Goal: Task Accomplishment & Management: Manage account settings

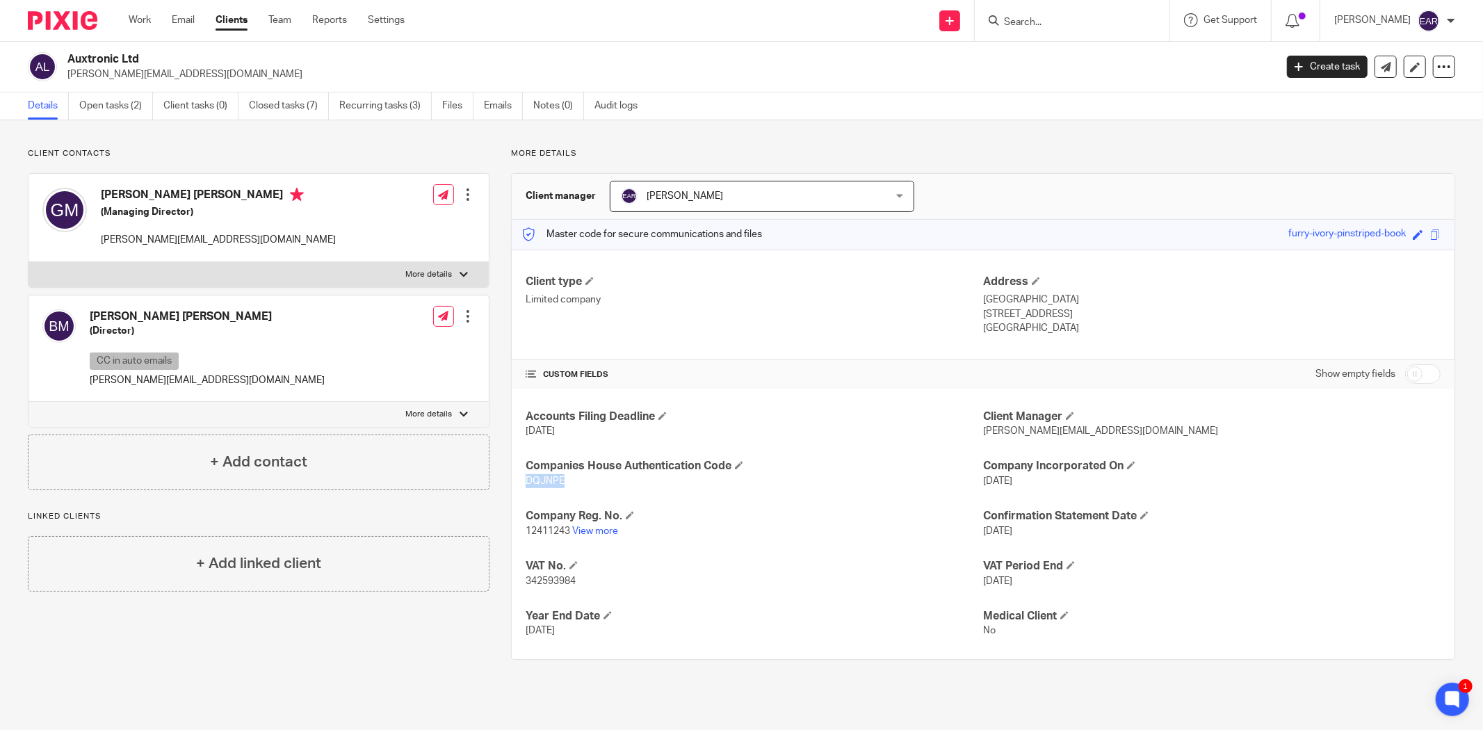
click at [1003, 26] on input "Search" at bounding box center [1065, 23] width 125 height 13
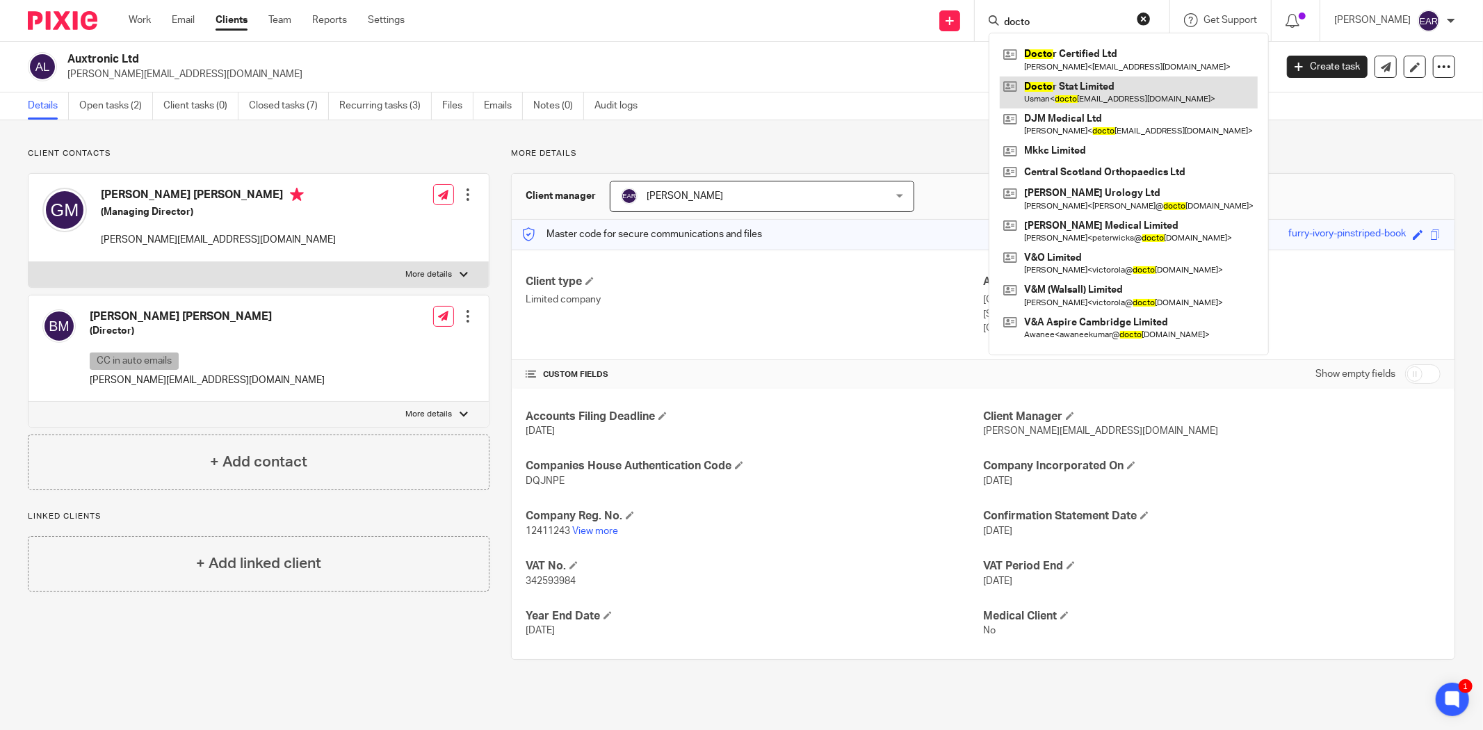
type input "docto"
click at [1081, 92] on link at bounding box center [1129, 92] width 258 height 32
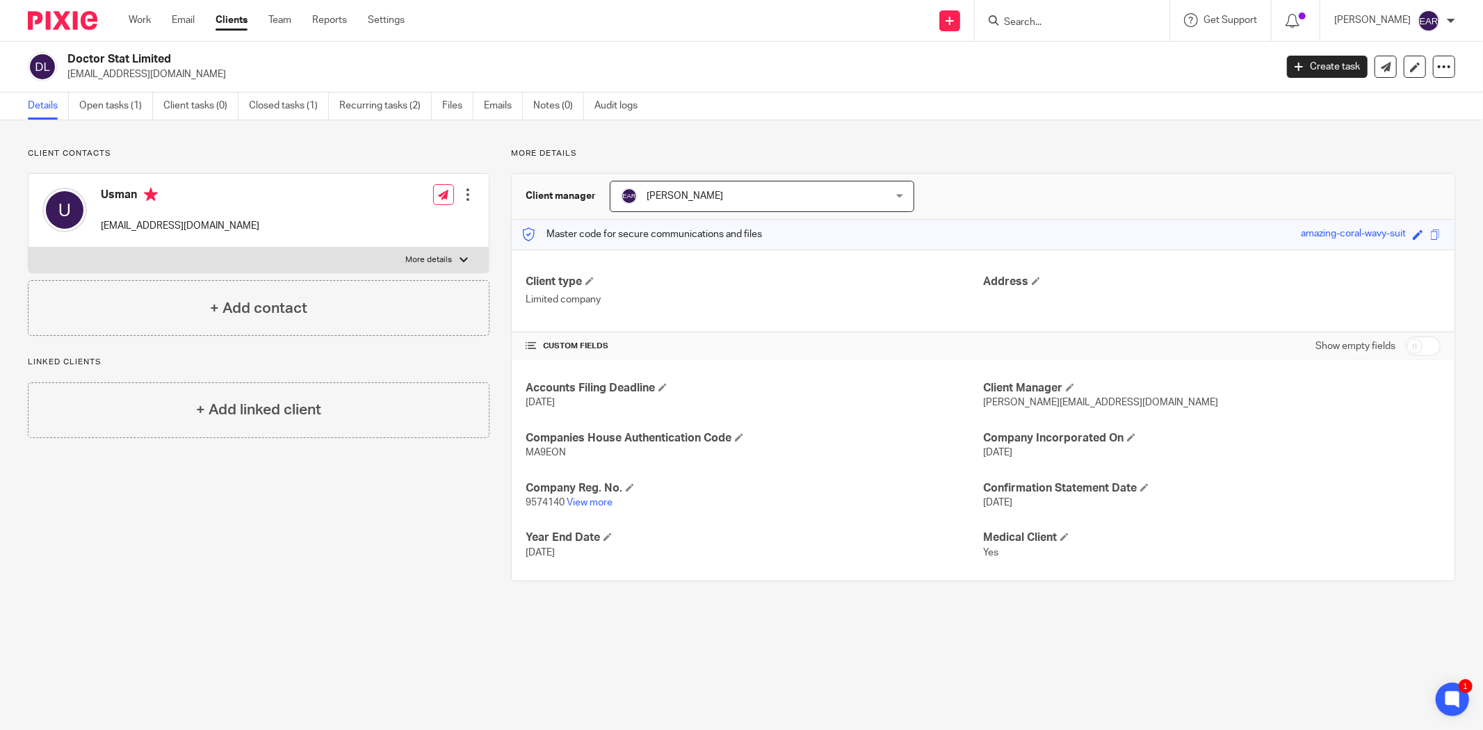
click at [544, 503] on span "9574140" at bounding box center [545, 503] width 39 height 10
copy p "9574140"
click at [549, 455] on span "MA9EON" at bounding box center [546, 453] width 40 height 10
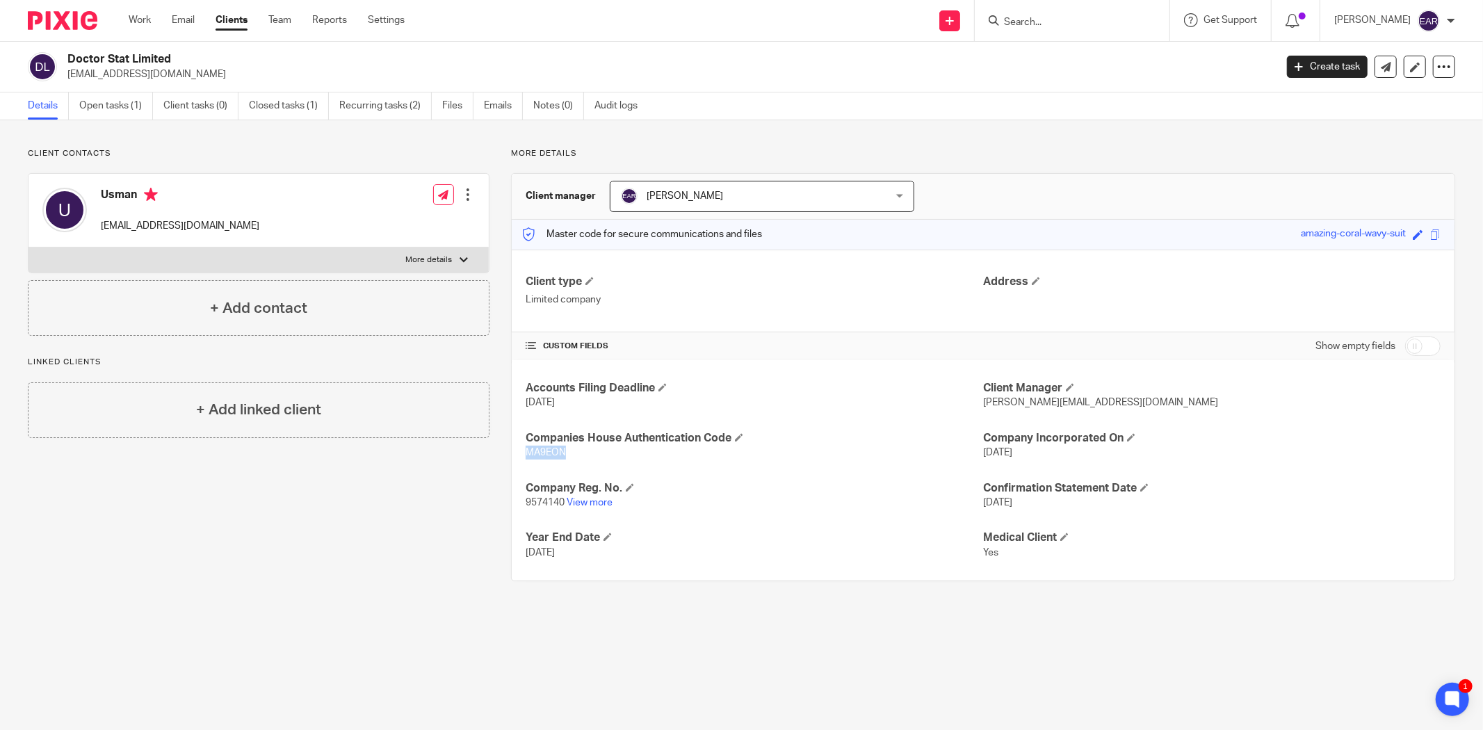
copy span "MA9EON"
click at [126, 107] on link "Open tasks (1)" at bounding box center [116, 105] width 74 height 27
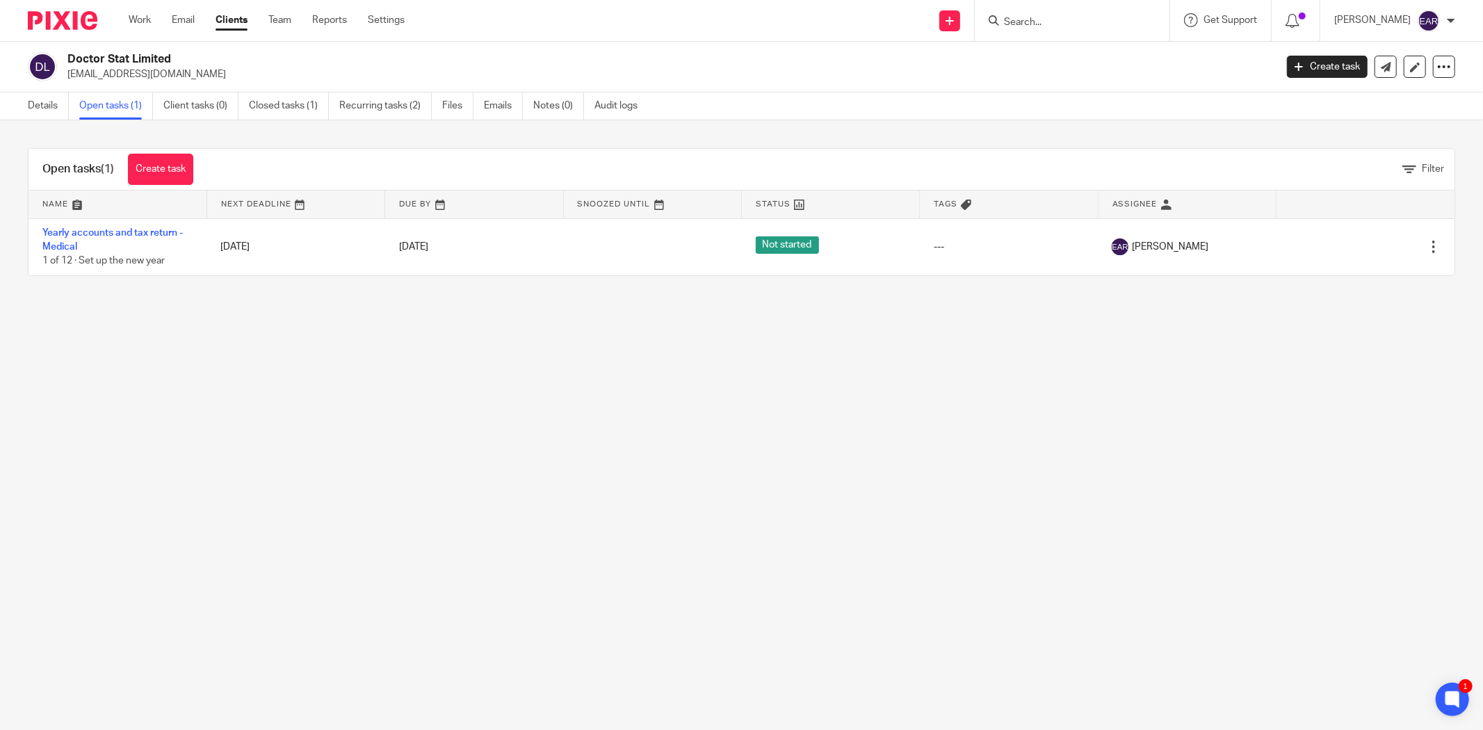
click at [989, 16] on div at bounding box center [1070, 20] width 162 height 17
click at [1012, 18] on input "Search" at bounding box center [1065, 23] width 125 height 13
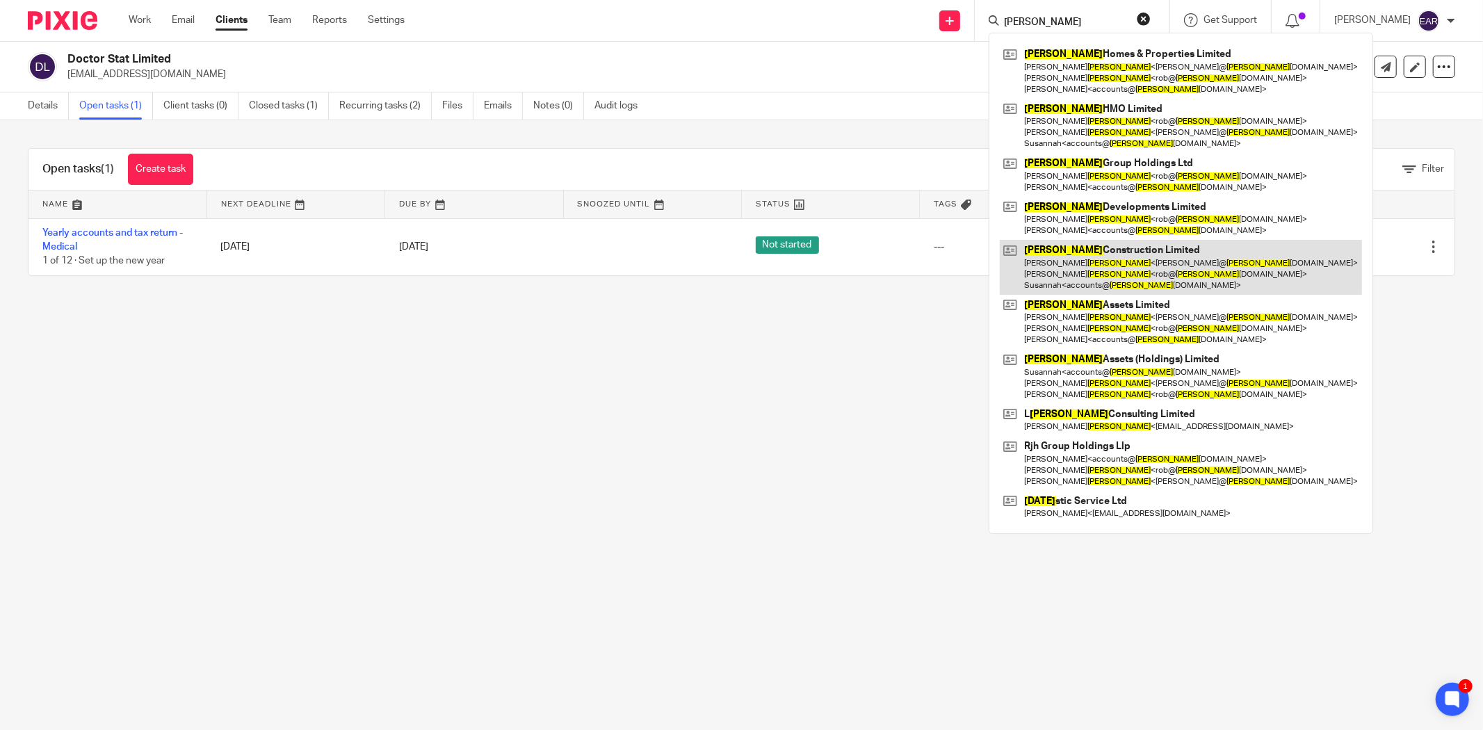
type input "[PERSON_NAME]"
click at [1085, 276] on link at bounding box center [1181, 267] width 362 height 55
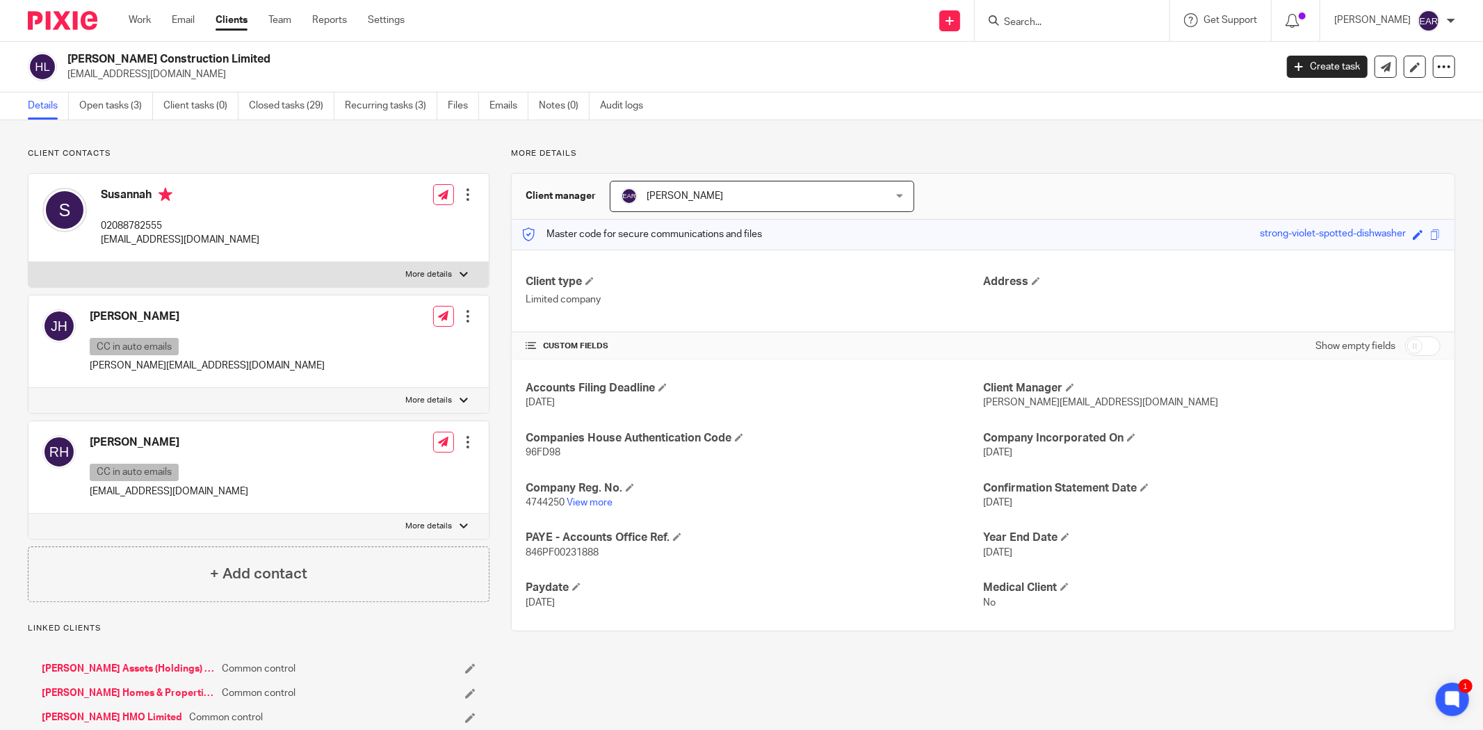
click at [467, 191] on div at bounding box center [468, 195] width 14 height 14
click at [375, 221] on link "Edit contact" at bounding box center [401, 226] width 133 height 20
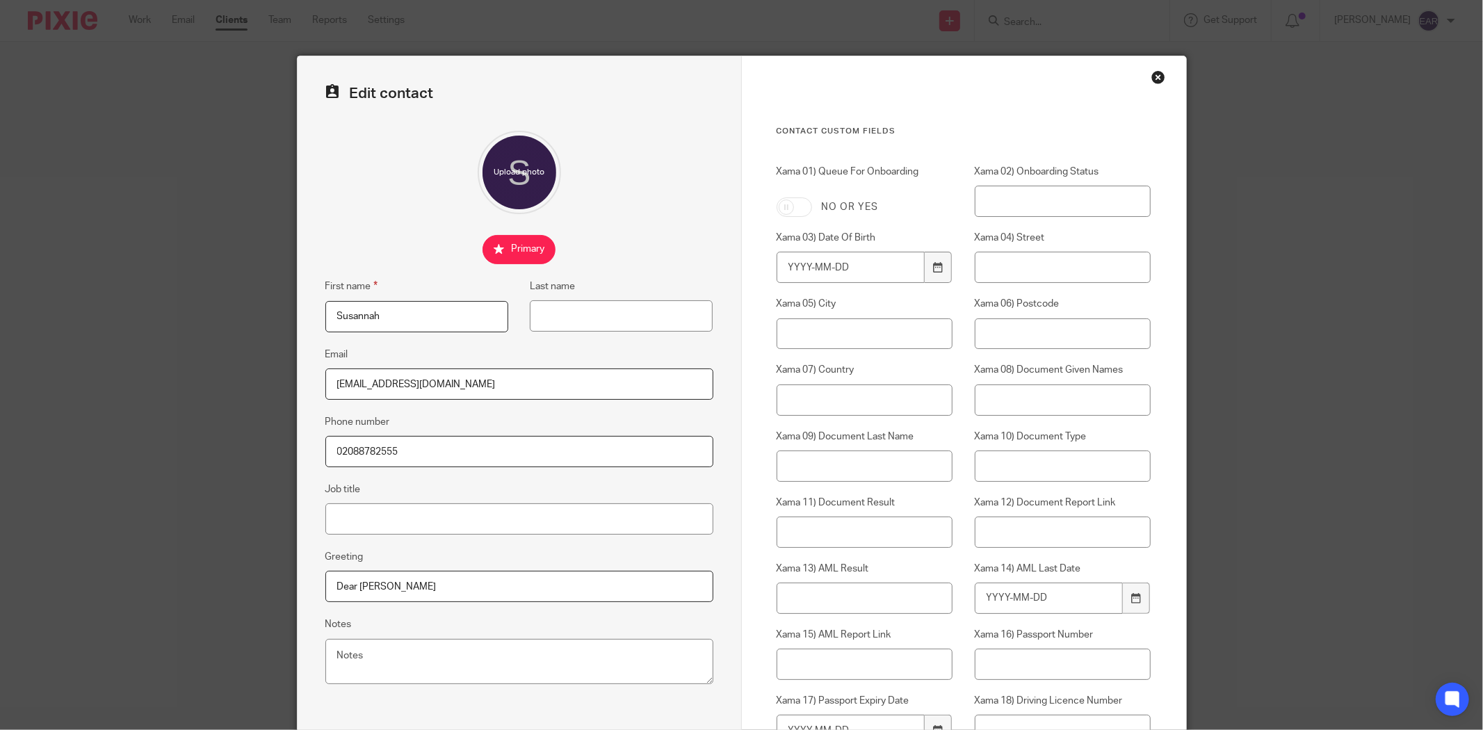
drag, startPoint x: 377, startPoint y: 318, endPoint x: 220, endPoint y: 293, distance: 159.2
click at [220, 293] on div "Edit contact First name [PERSON_NAME] Last name Email [EMAIL_ADDRESS][DOMAIN_NA…" at bounding box center [741, 365] width 1483 height 730
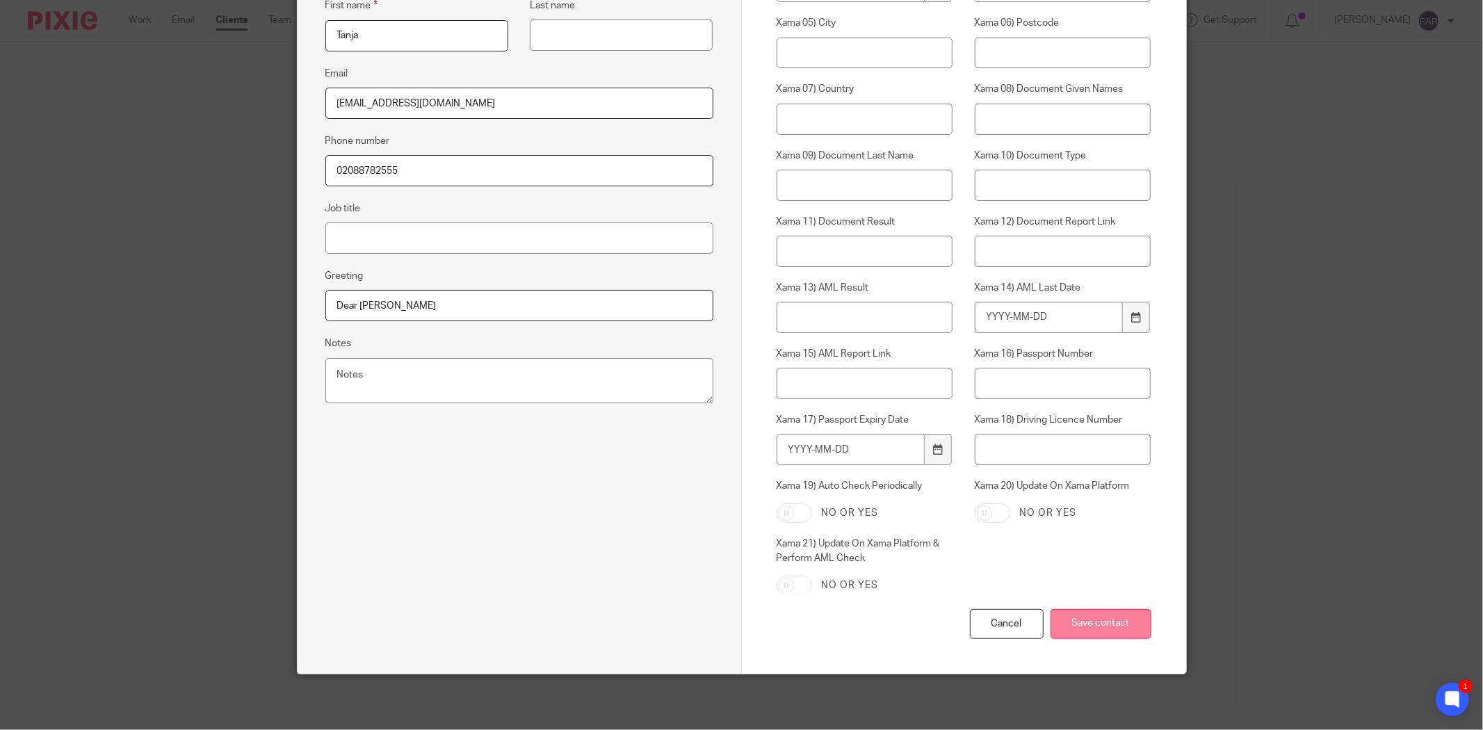
type input "Tanja"
click at [1097, 627] on input "Save contact" at bounding box center [1101, 624] width 101 height 30
click at [1125, 635] on input "Save contact" at bounding box center [1101, 624] width 101 height 30
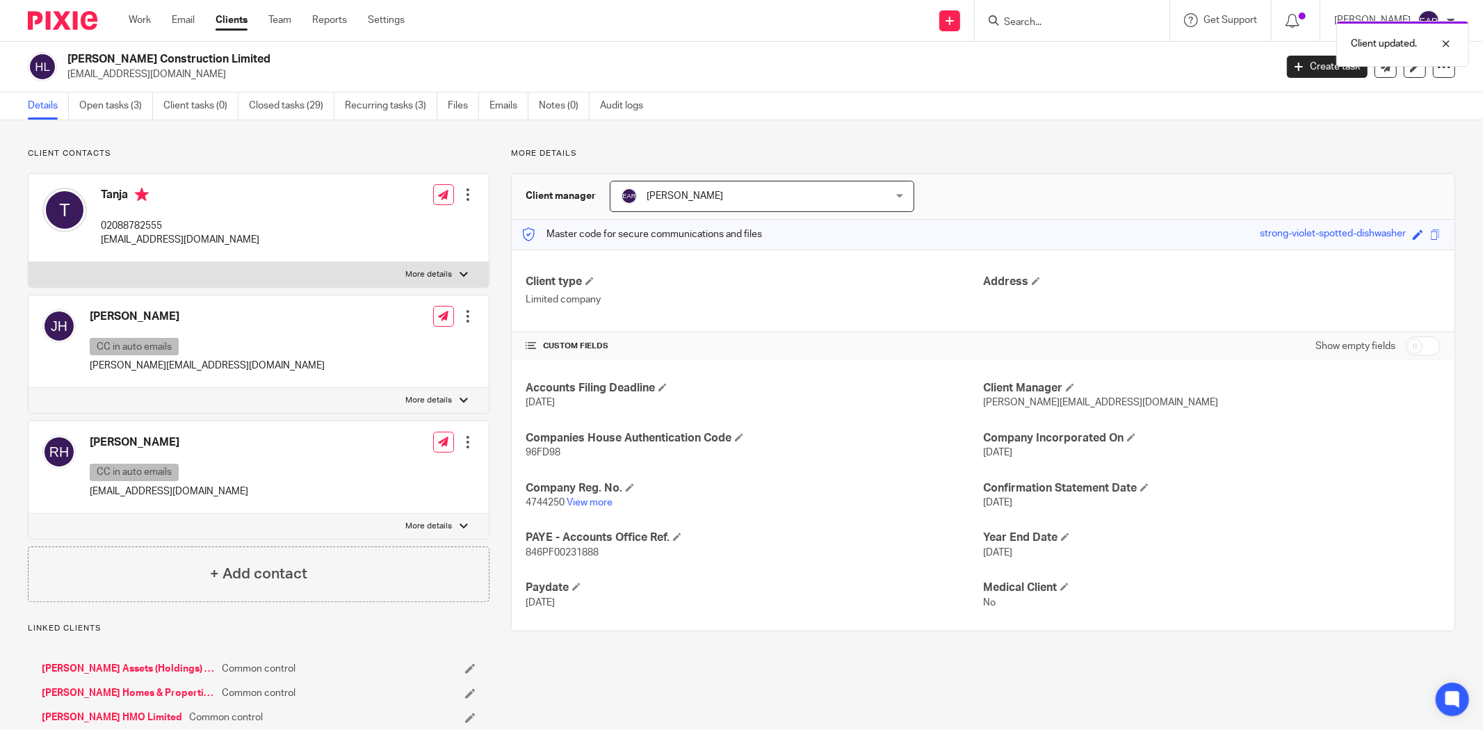
click at [1054, 21] on div "Client updated." at bounding box center [1106, 40] width 728 height 53
click at [1009, 17] on div "Client updated." at bounding box center [1106, 40] width 728 height 53
click at [1006, 22] on input "Search" at bounding box center [1065, 23] width 125 height 13
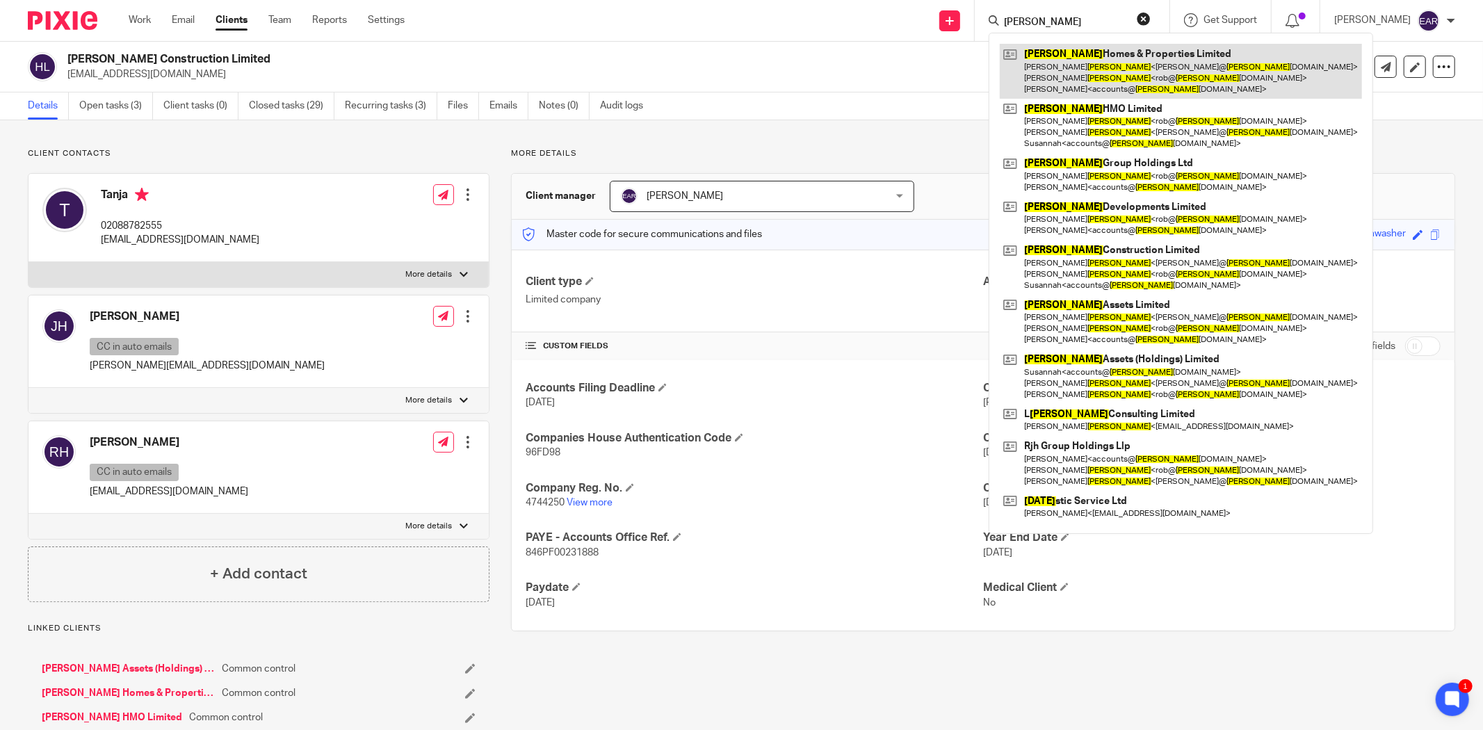
type input "holt"
click at [1031, 61] on link at bounding box center [1181, 71] width 362 height 55
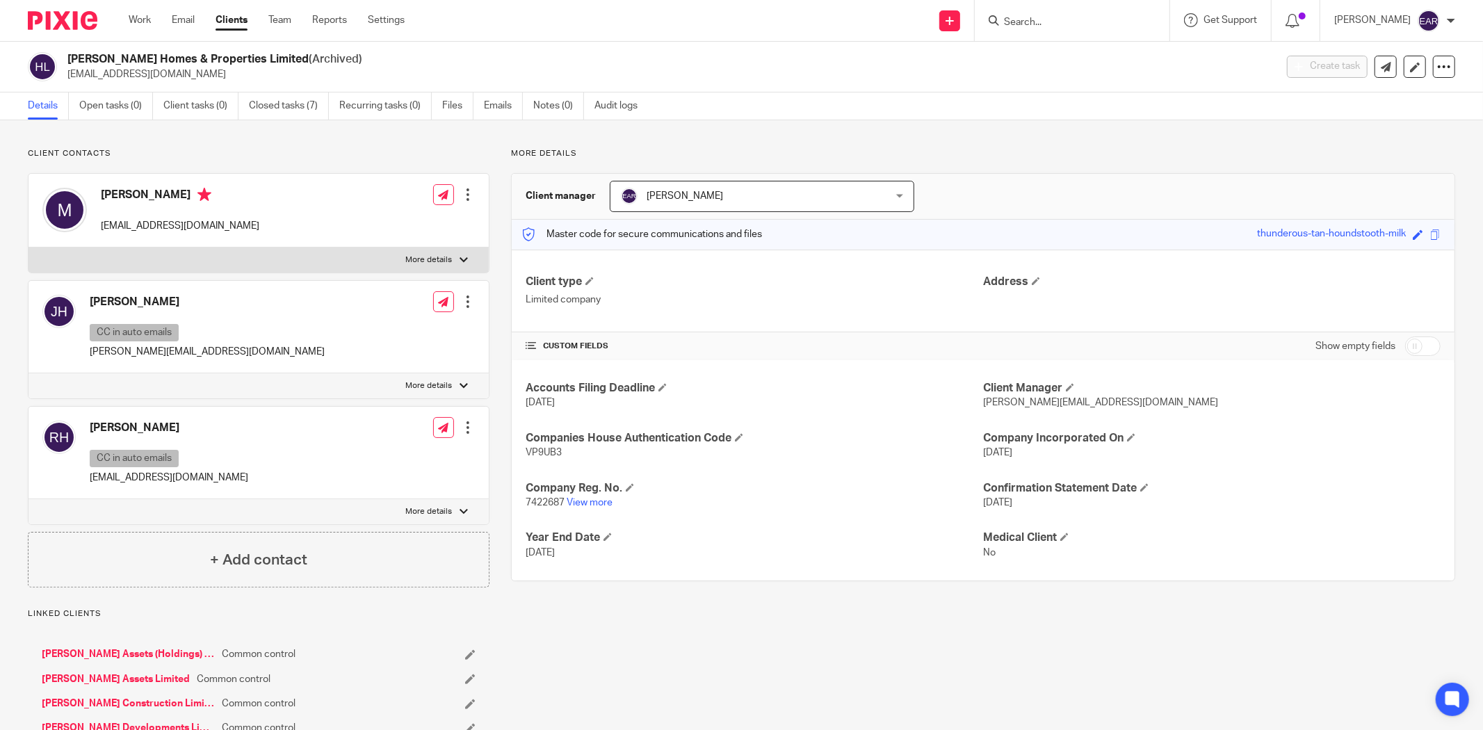
click at [467, 202] on div at bounding box center [468, 195] width 14 height 14
click at [376, 225] on link "Edit contact" at bounding box center [401, 226] width 133 height 20
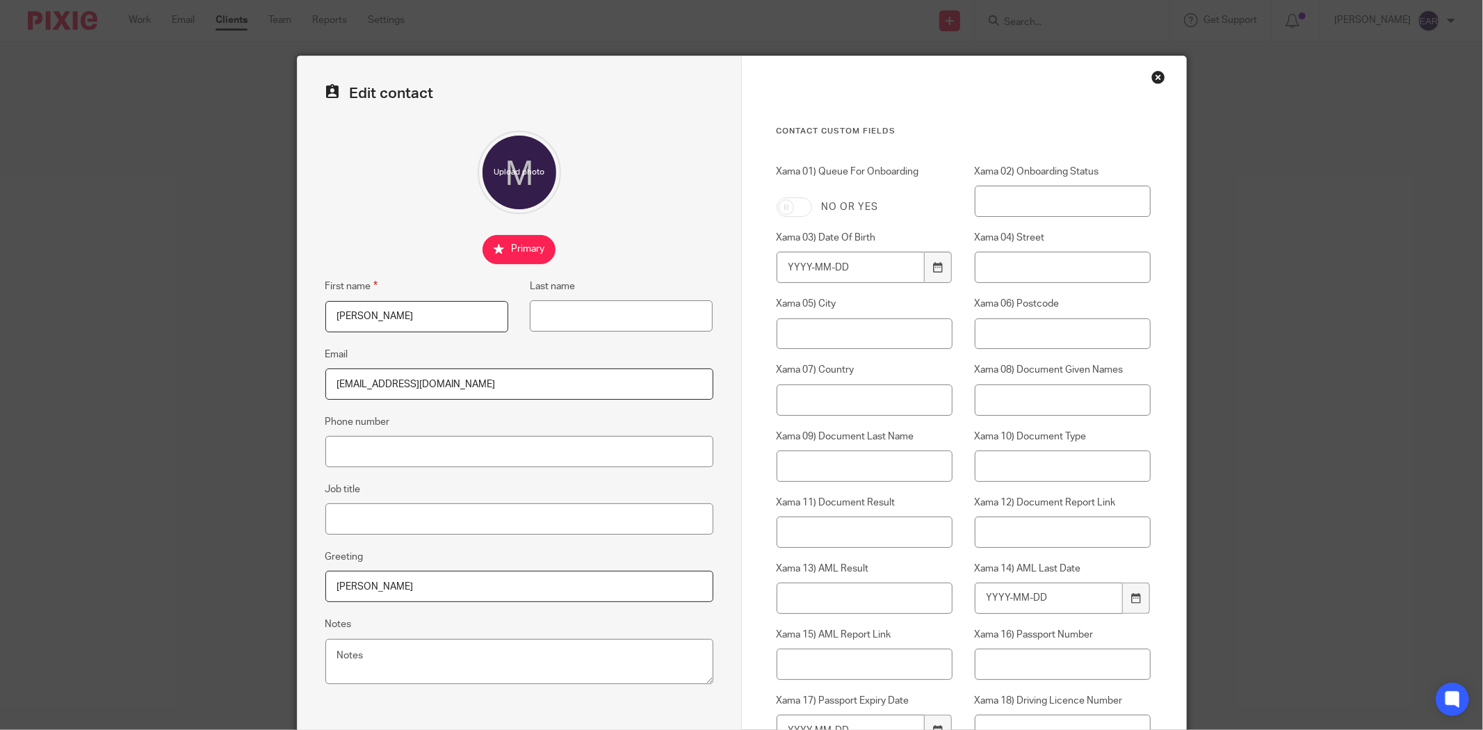
drag, startPoint x: 373, startPoint y: 320, endPoint x: 262, endPoint y: 299, distance: 112.5
click at [264, 299] on div "Edit contact First name [PERSON_NAME] Last name Email [EMAIL_ADDRESS][DOMAIN_NA…" at bounding box center [741, 365] width 1483 height 730
paste input "Tanja"
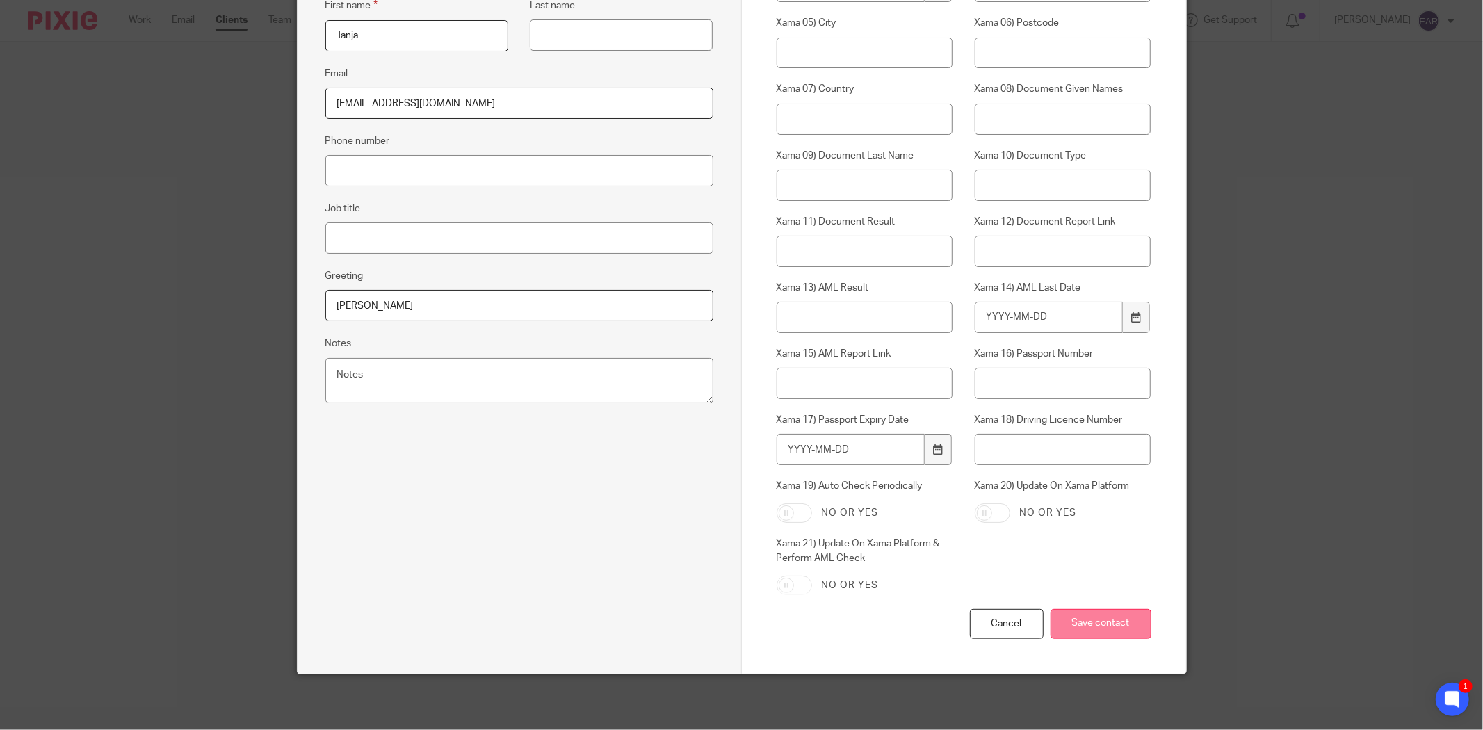
type input "Tanja"
click at [1103, 624] on input "Save contact" at bounding box center [1101, 624] width 101 height 30
click at [1106, 627] on input "Save contact" at bounding box center [1101, 624] width 101 height 30
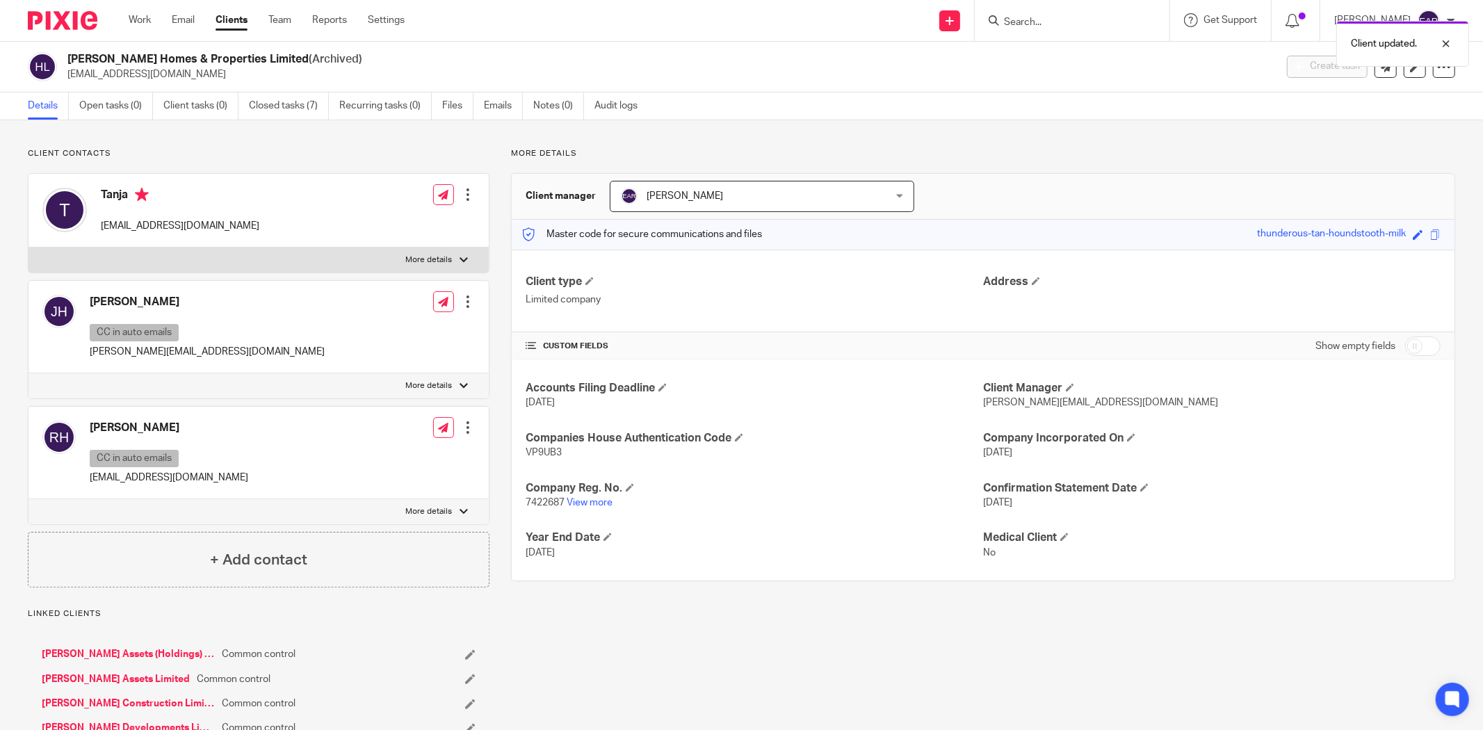
click at [1017, 22] on div "Client updated." at bounding box center [1106, 40] width 728 height 53
click at [1002, 30] on div "Client updated." at bounding box center [1106, 40] width 728 height 53
click at [1004, 17] on div "Client updated." at bounding box center [1106, 40] width 728 height 53
click at [1031, 22] on input "Search" at bounding box center [1065, 23] width 125 height 13
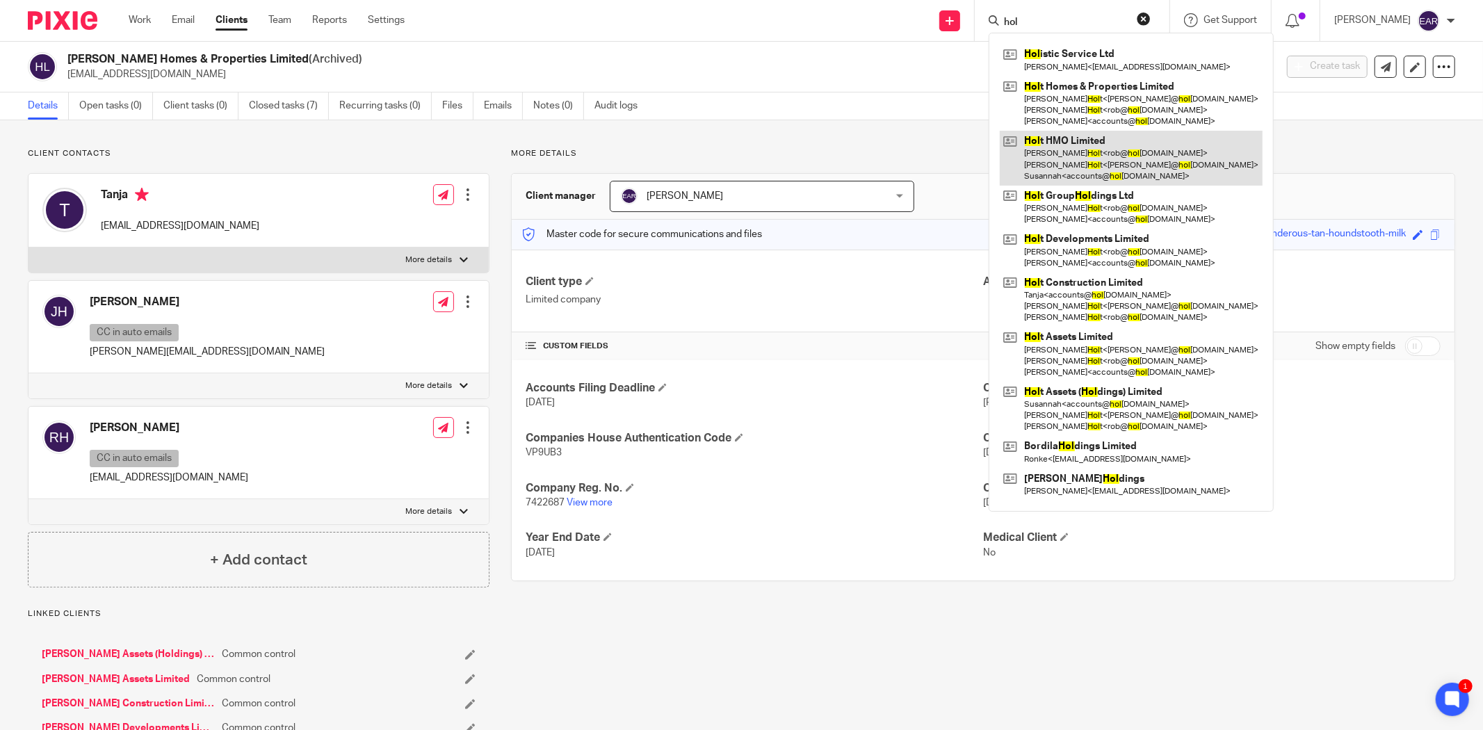
type input "hol"
click at [1072, 146] on link at bounding box center [1131, 158] width 263 height 55
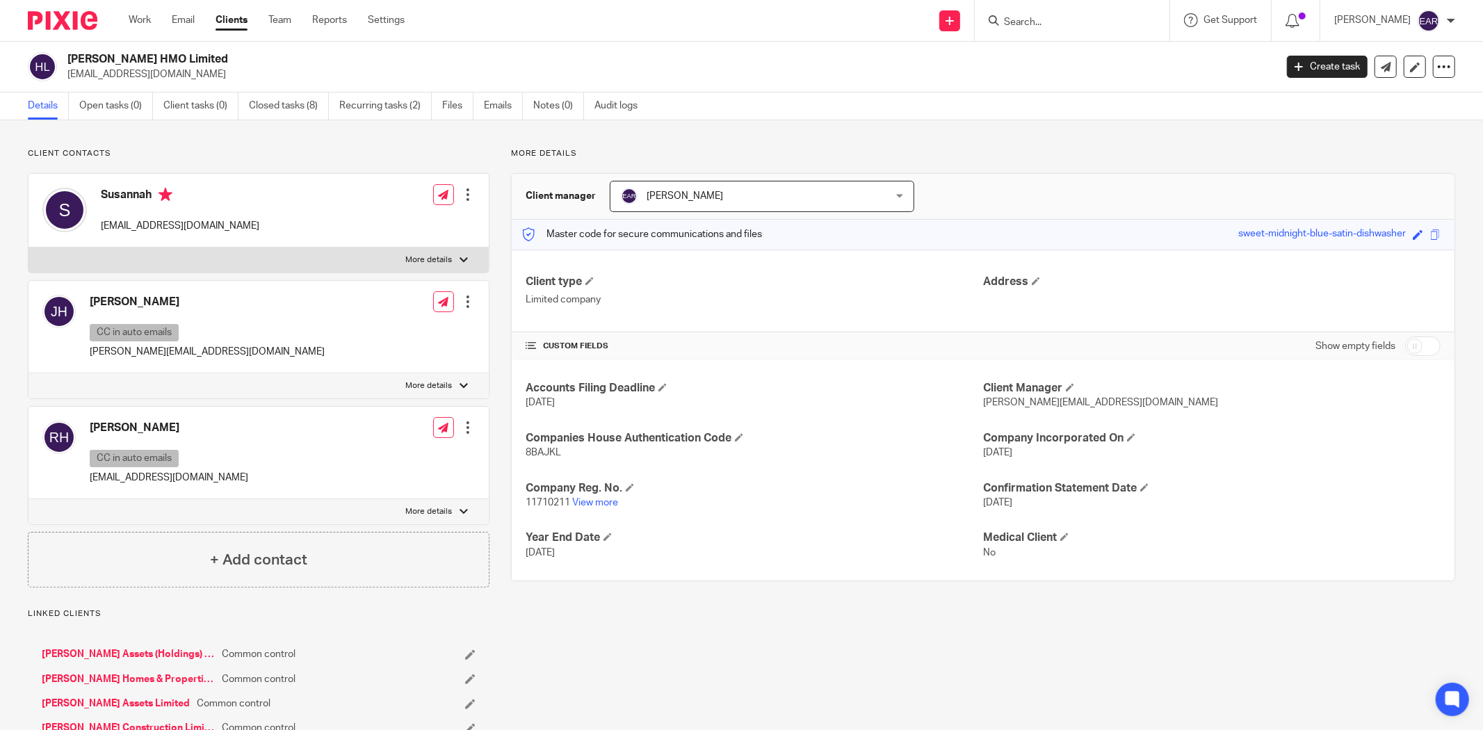
click at [469, 202] on div "Edit contact Create client from contact Export data Delete contact" at bounding box center [468, 195] width 14 height 28
click at [462, 202] on div "Edit contact Create client from contact Export data Delete contact" at bounding box center [468, 195] width 14 height 28
click at [464, 195] on div at bounding box center [468, 195] width 14 height 14
click at [374, 223] on link "Edit contact" at bounding box center [401, 226] width 133 height 20
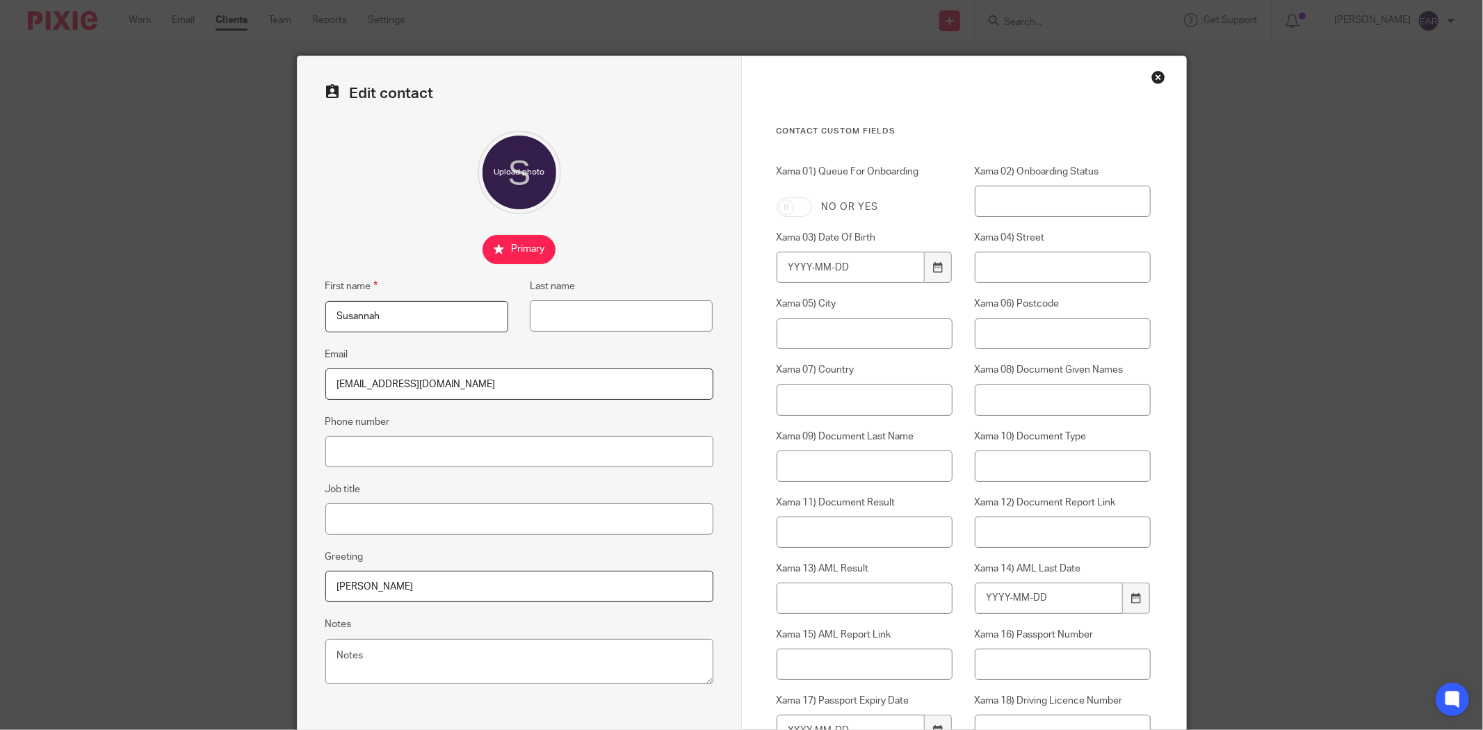
drag, startPoint x: 389, startPoint y: 323, endPoint x: 227, endPoint y: 301, distance: 164.2
click at [227, 301] on div "Edit contact First name Susannah Last name Email accounts@holtgroup.co.uk Phone…" at bounding box center [741, 365] width 1483 height 730
paste input "Tanja"
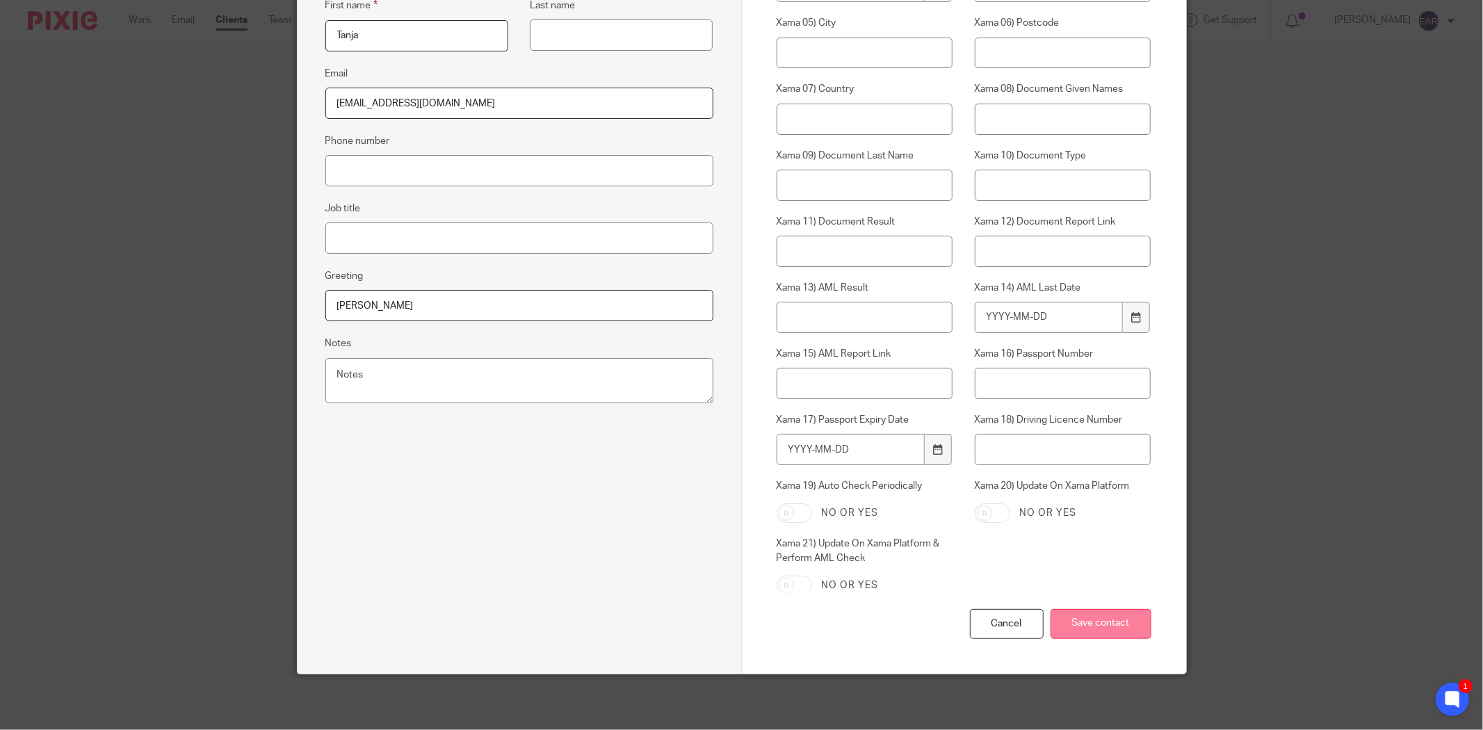
type input "Tanja"
click at [1092, 626] on input "Save contact" at bounding box center [1101, 624] width 101 height 30
click at [1094, 624] on input "Save contact" at bounding box center [1101, 624] width 101 height 30
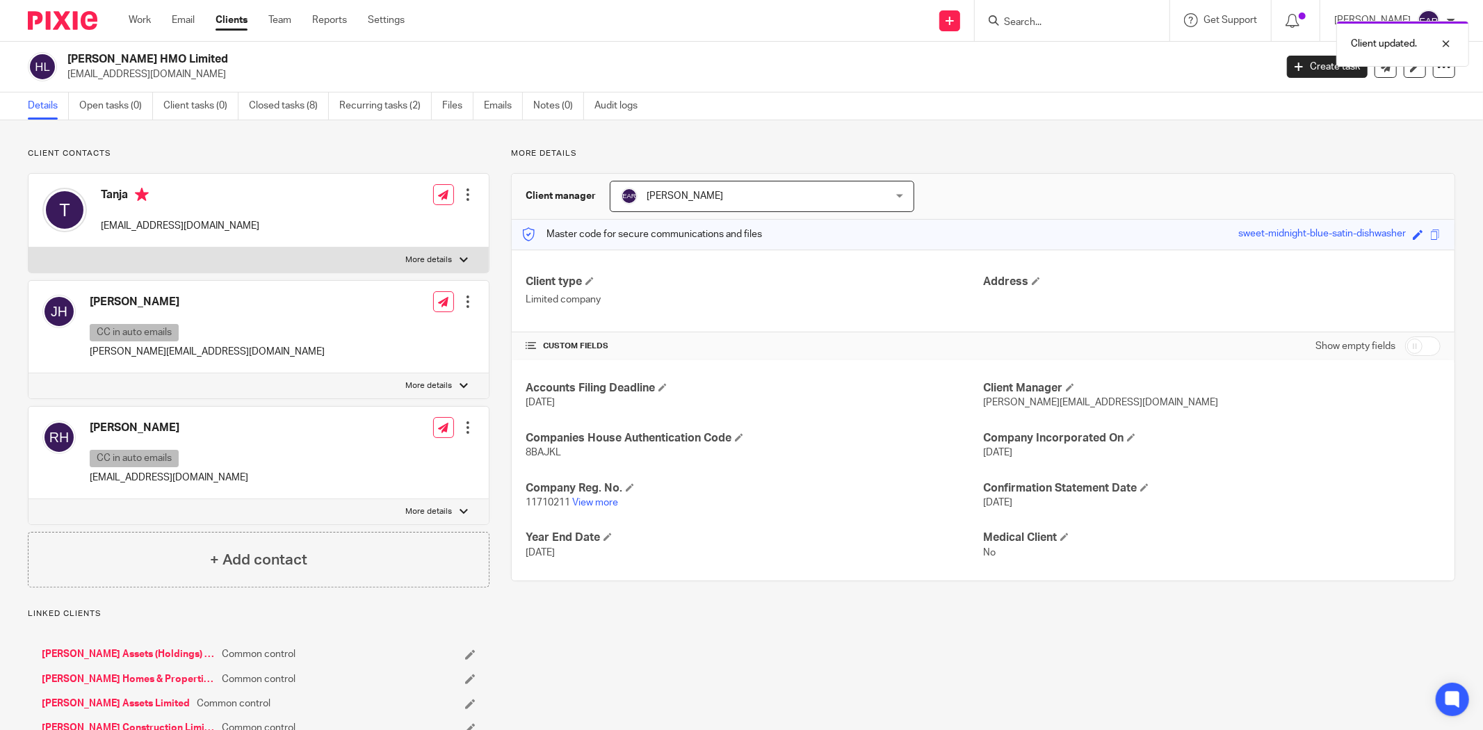
click at [1044, 22] on div "Client updated." at bounding box center [1106, 40] width 728 height 53
click at [1022, 29] on div "Client updated." at bounding box center [1106, 40] width 728 height 53
click at [1024, 26] on input "Search" at bounding box center [1065, 23] width 125 height 13
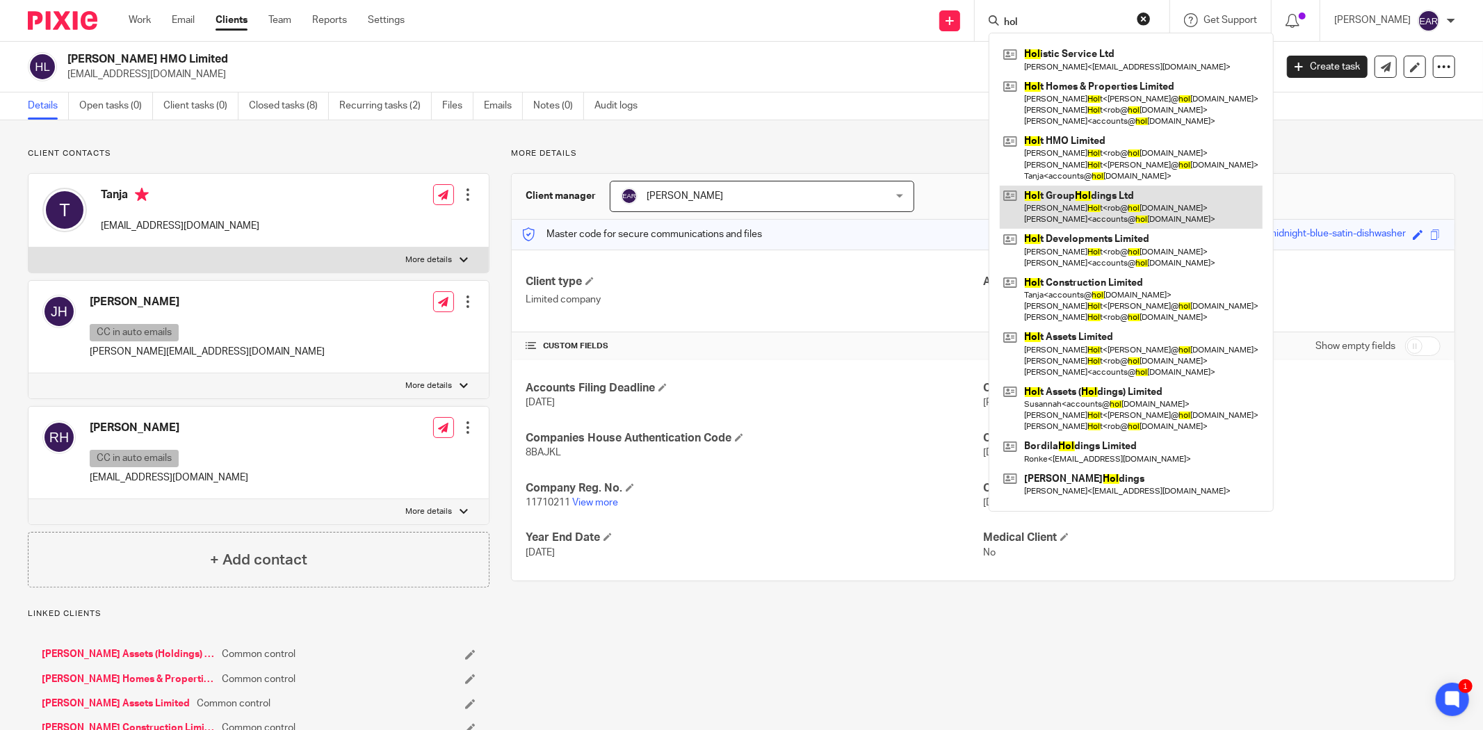
type input "hol"
click at [1083, 213] on link at bounding box center [1131, 207] width 263 height 43
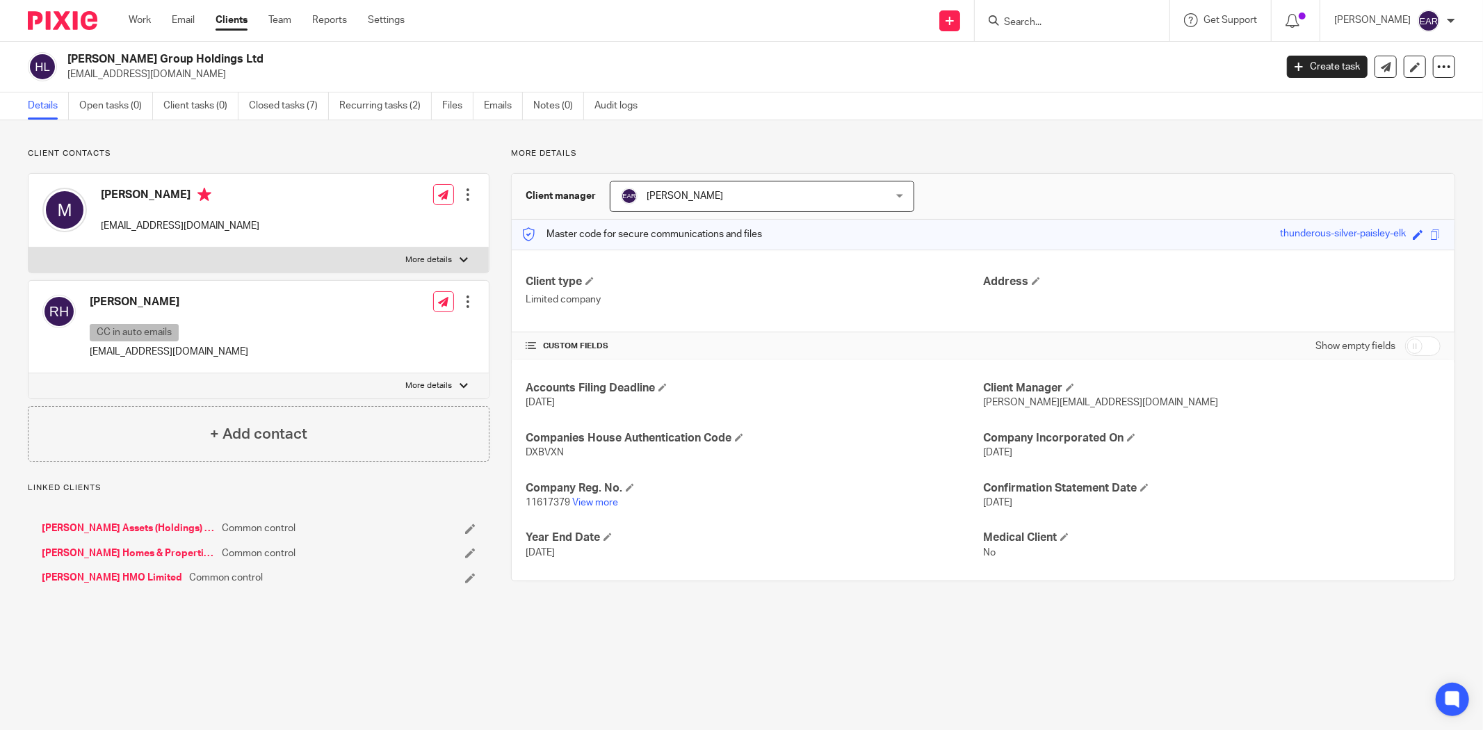
click at [463, 196] on div at bounding box center [468, 195] width 14 height 14
click at [380, 223] on link "Edit contact" at bounding box center [401, 226] width 133 height 20
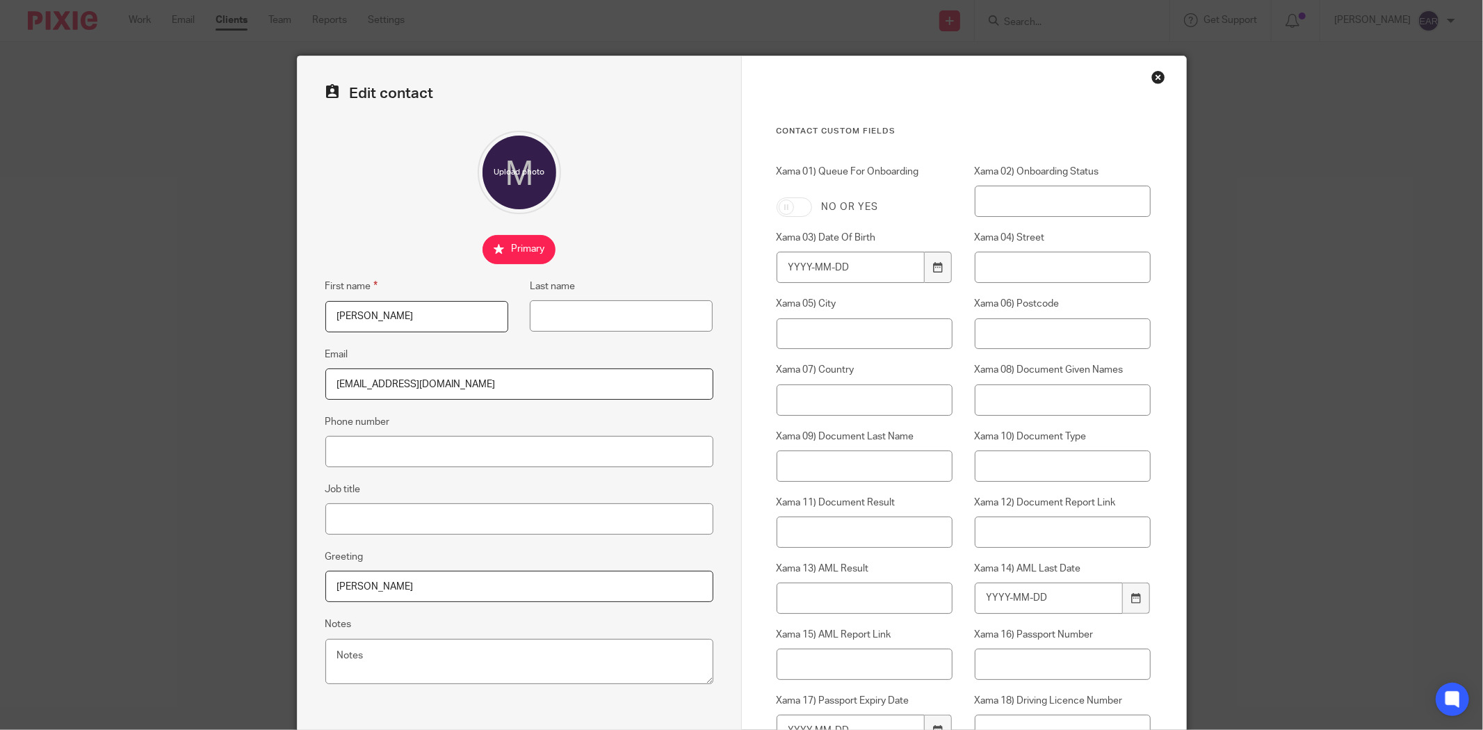
drag, startPoint x: 444, startPoint y: 309, endPoint x: 226, endPoint y: 290, distance: 218.5
click at [226, 290] on div "Edit contact First name [PERSON_NAME] Last name Email [EMAIL_ADDRESS][DOMAIN_NA…" at bounding box center [741, 365] width 1483 height 730
paste input "Tanja"
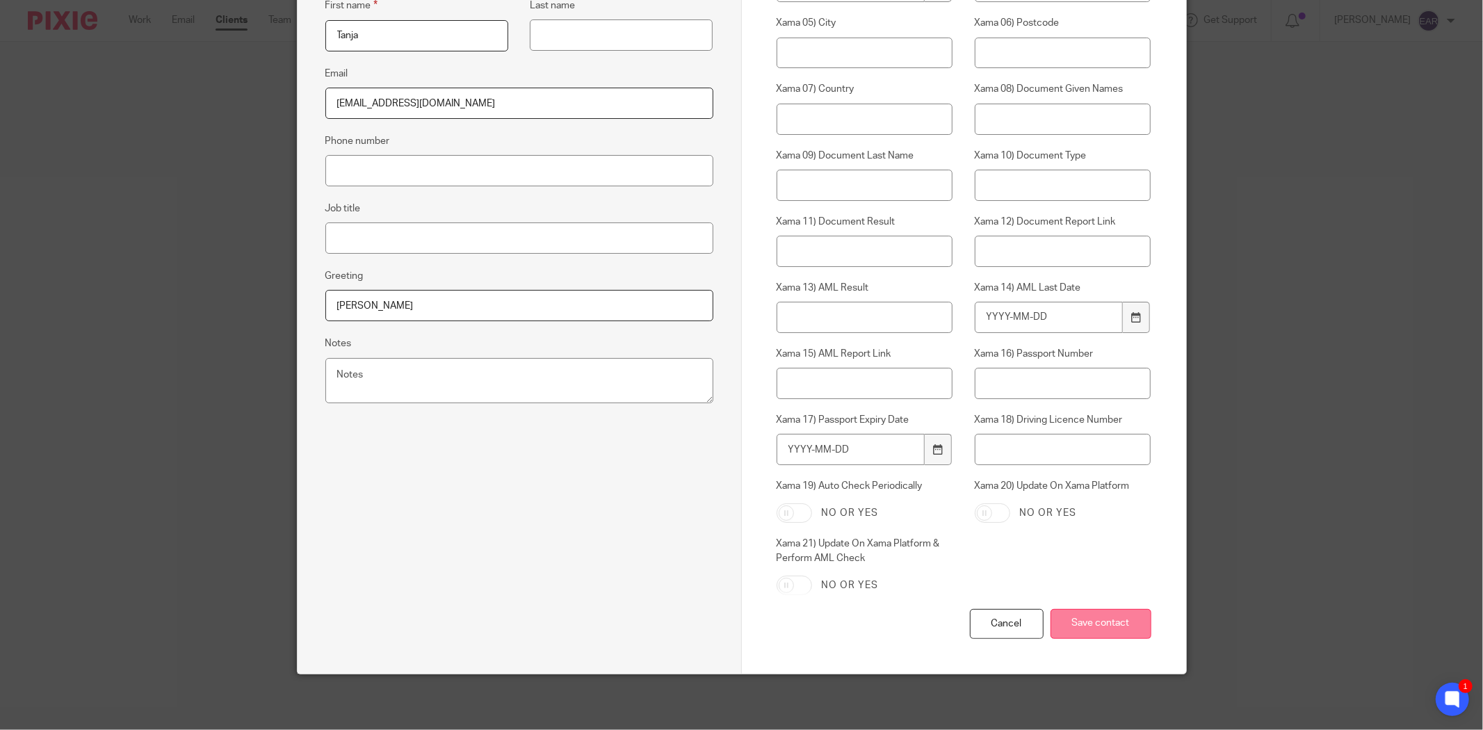
type input "Tanja"
click at [1087, 620] on input "Save contact" at bounding box center [1101, 624] width 101 height 30
drag, startPoint x: 389, startPoint y: 303, endPoint x: 216, endPoint y: 288, distance: 174.5
click at [216, 288] on div "Edit contact First name [PERSON_NAME] Last name Email [EMAIL_ADDRESS][DOMAIN_NA…" at bounding box center [741, 365] width 1483 height 730
paste input "Tanja"
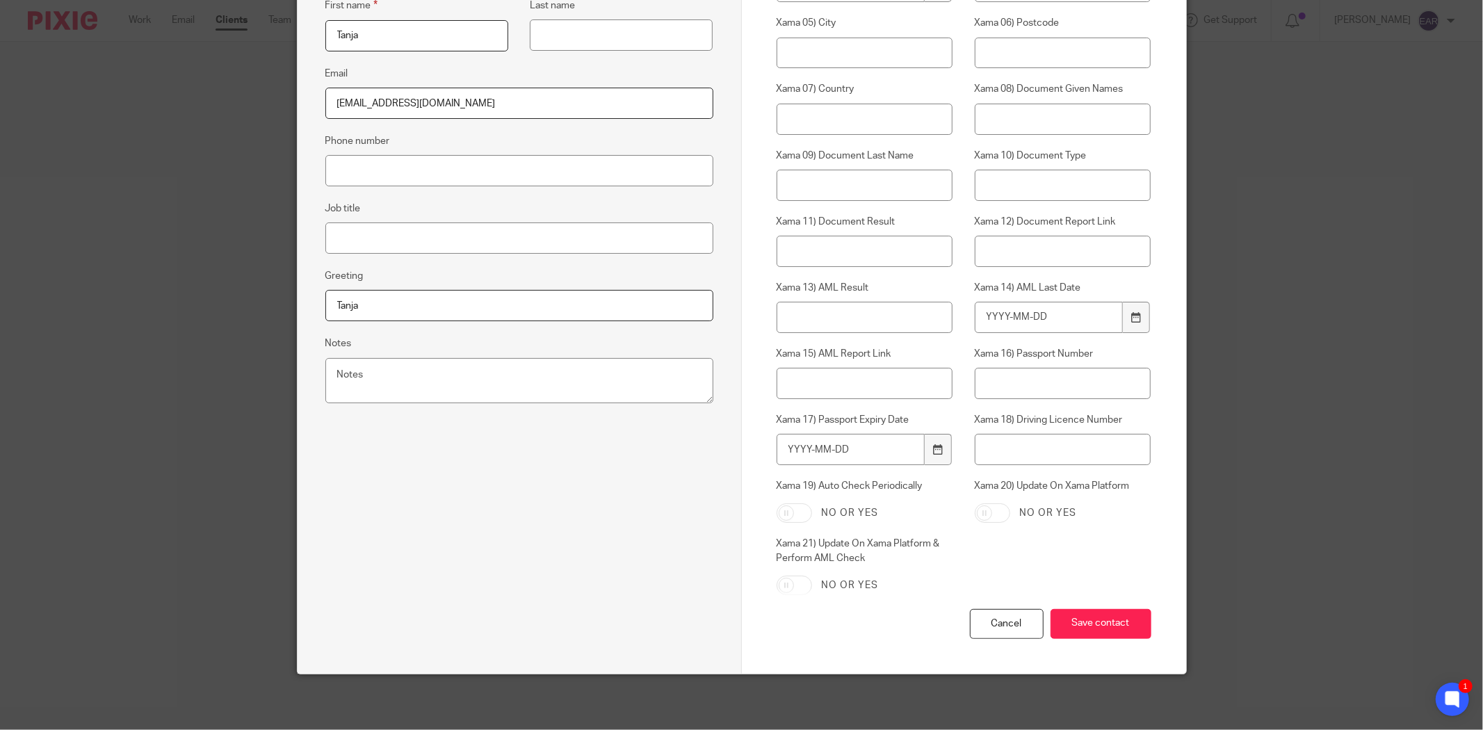
type input "Tanja"
click at [1090, 617] on input "Save contact" at bounding box center [1101, 624] width 101 height 30
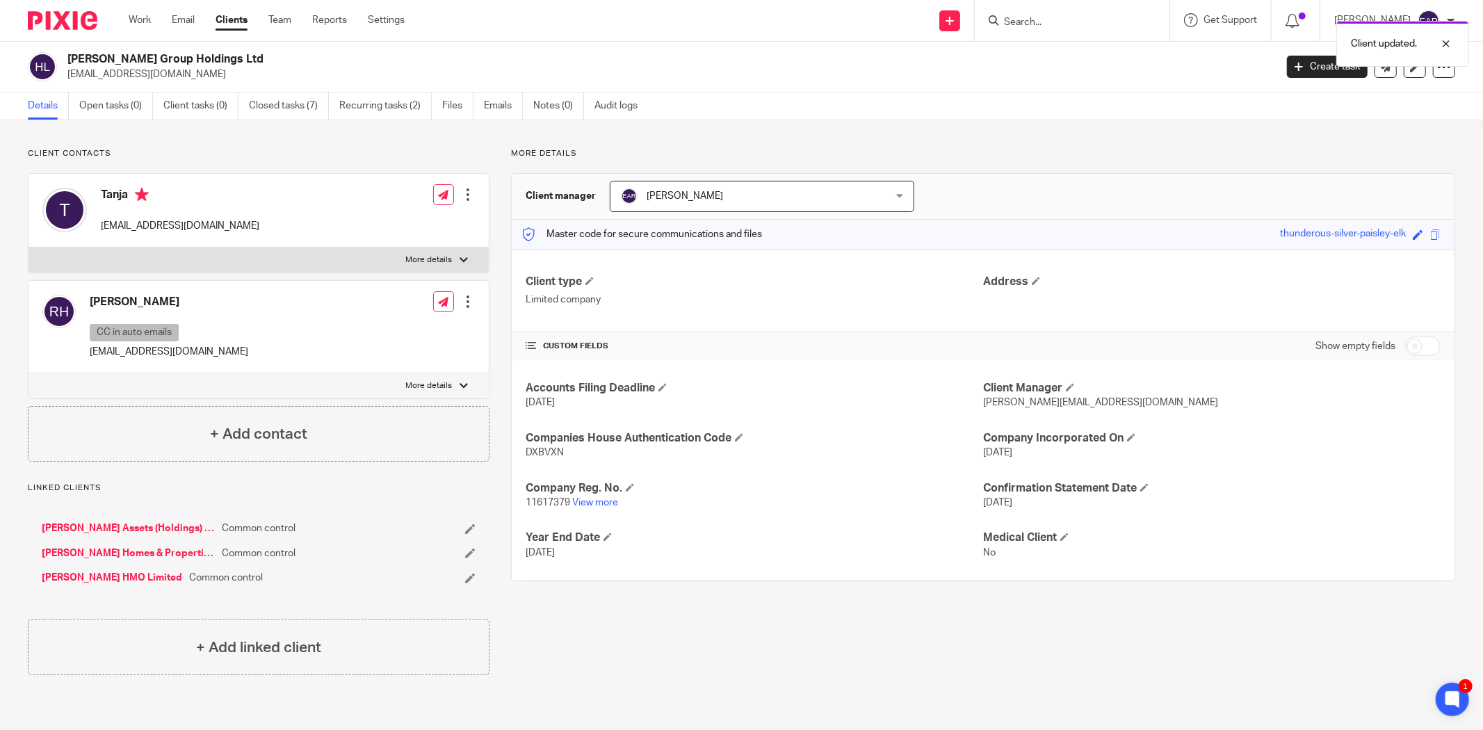
click at [1040, 22] on div "Client updated." at bounding box center [1106, 40] width 728 height 53
click at [1020, 24] on input "Search" at bounding box center [1065, 23] width 125 height 13
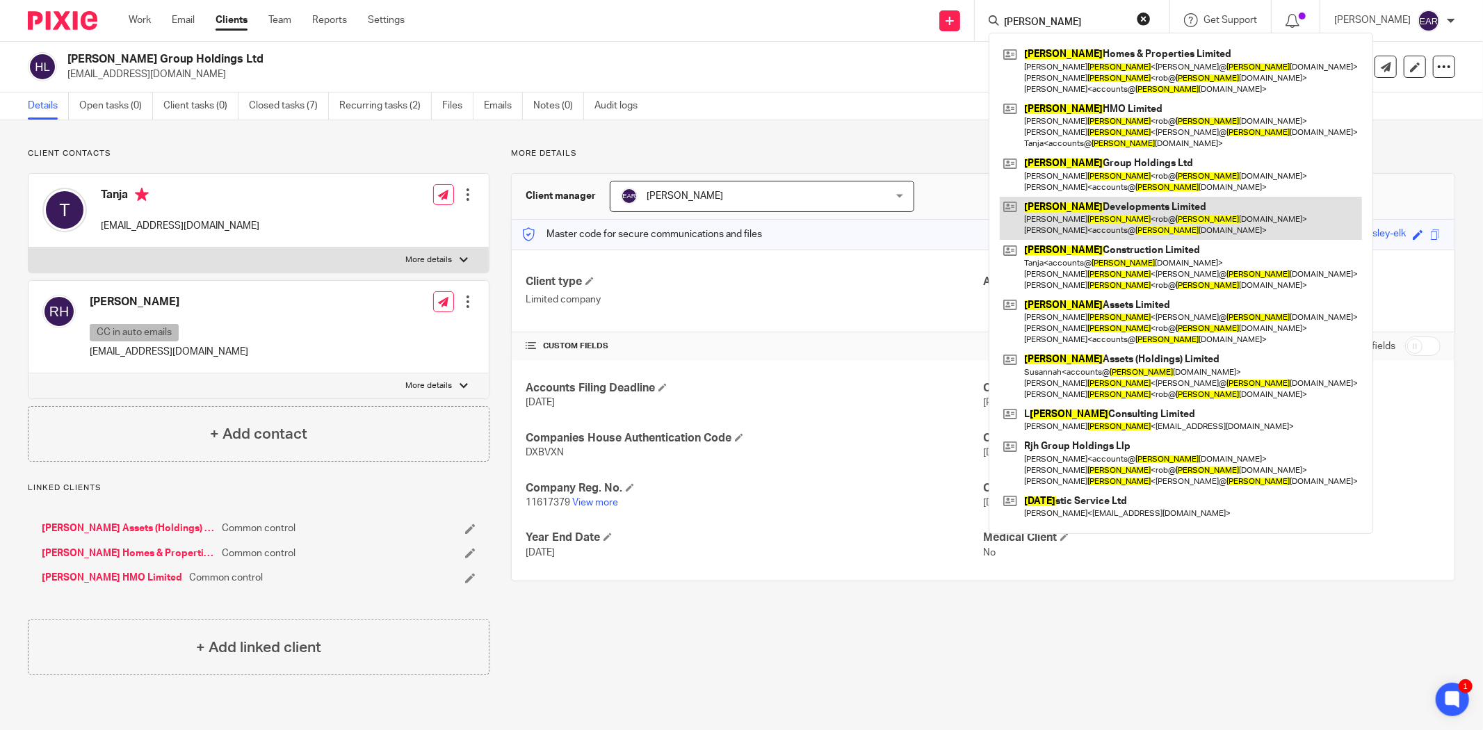
type input "holt"
click at [1092, 211] on link at bounding box center [1181, 218] width 362 height 43
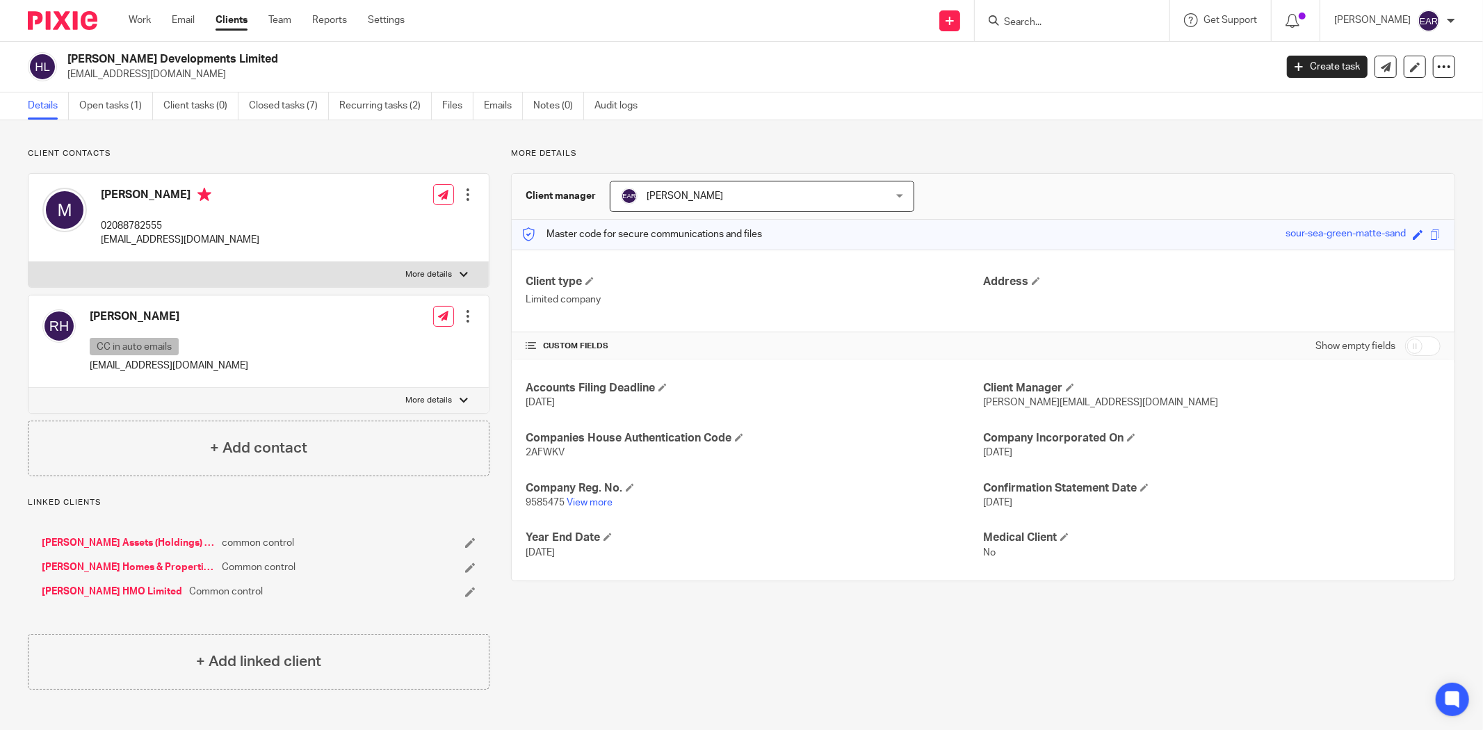
click at [464, 197] on div at bounding box center [468, 195] width 14 height 14
click at [379, 230] on link "Edit contact" at bounding box center [401, 226] width 133 height 20
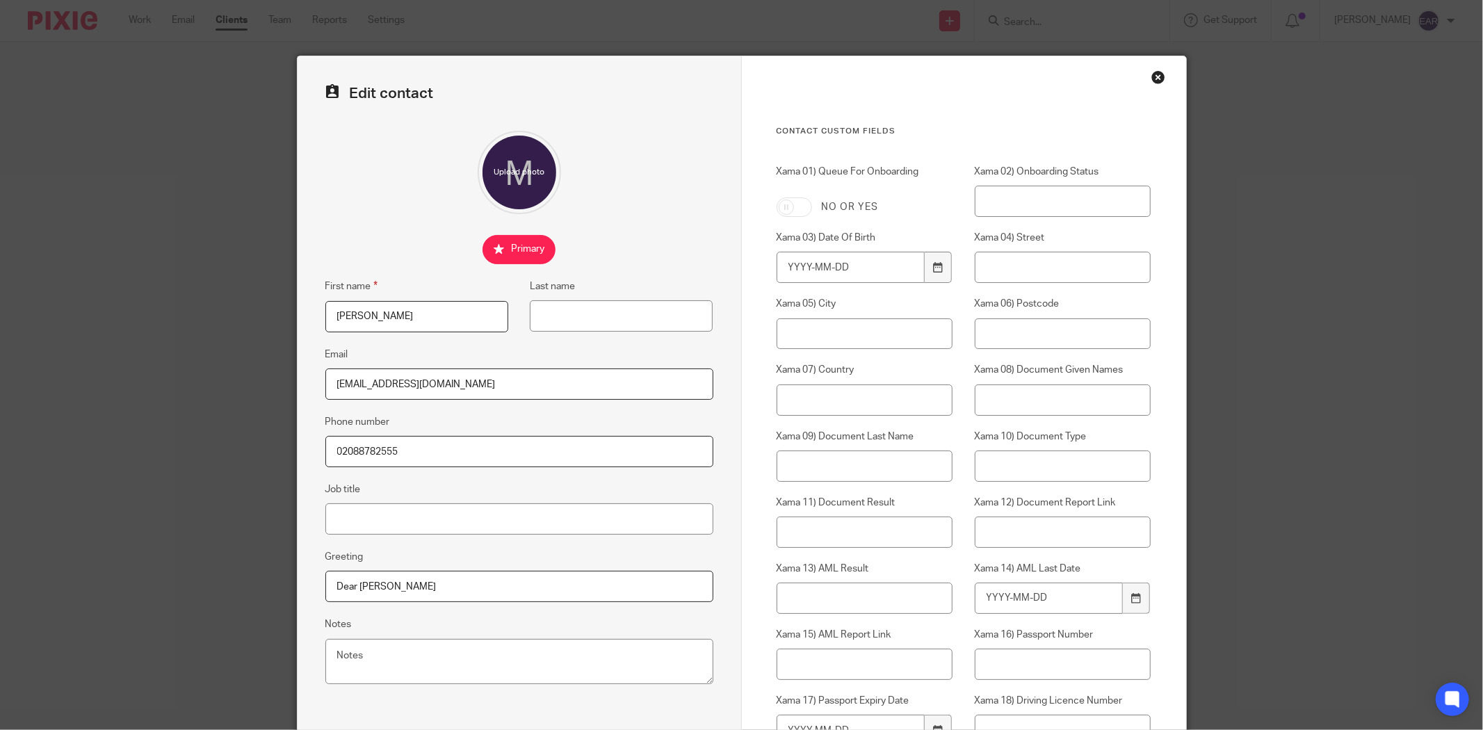
drag, startPoint x: 373, startPoint y: 314, endPoint x: 283, endPoint y: 308, distance: 90.6
click at [221, 292] on div "Edit contact First name Miriam Last name Email accounts@holtgroup.co.uk Phone n…" at bounding box center [741, 365] width 1483 height 730
paste input "Tanja"
type input "Tanja"
click at [377, 587] on input "Dear Miriam" at bounding box center [519, 586] width 388 height 31
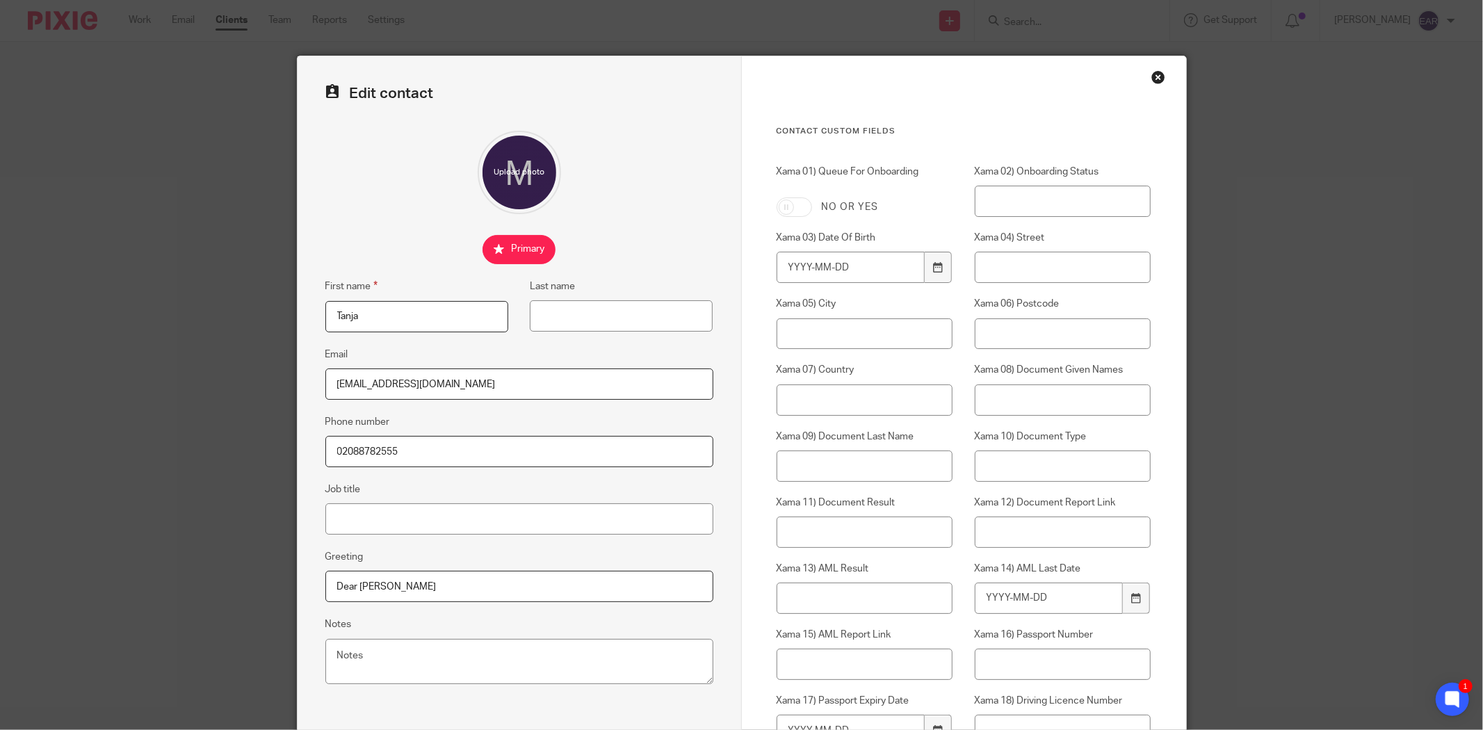
click at [377, 587] on input "Dear [PERSON_NAME]" at bounding box center [519, 586] width 388 height 31
paste input "Tanja"
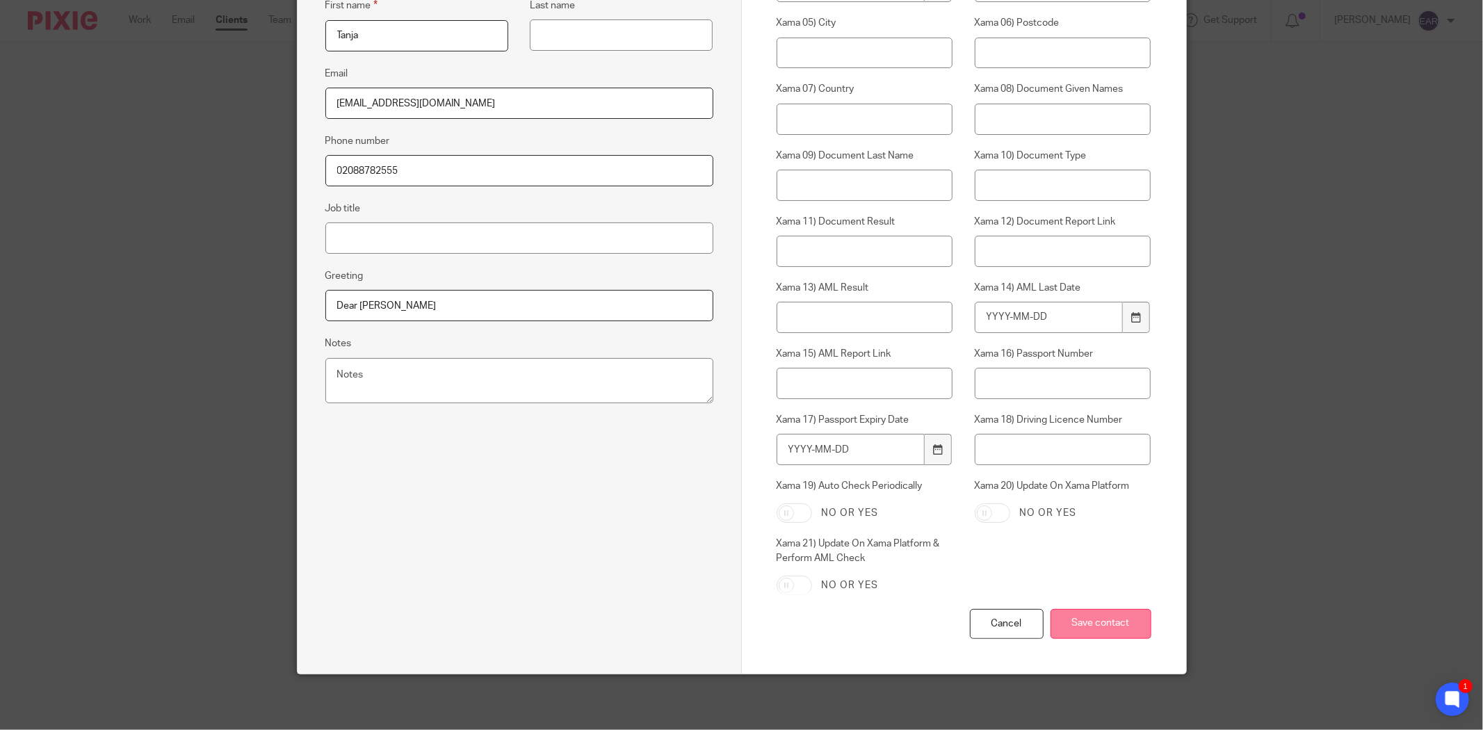
type input "Dear Tanja"
click at [1137, 633] on input "Save contact" at bounding box center [1101, 624] width 101 height 30
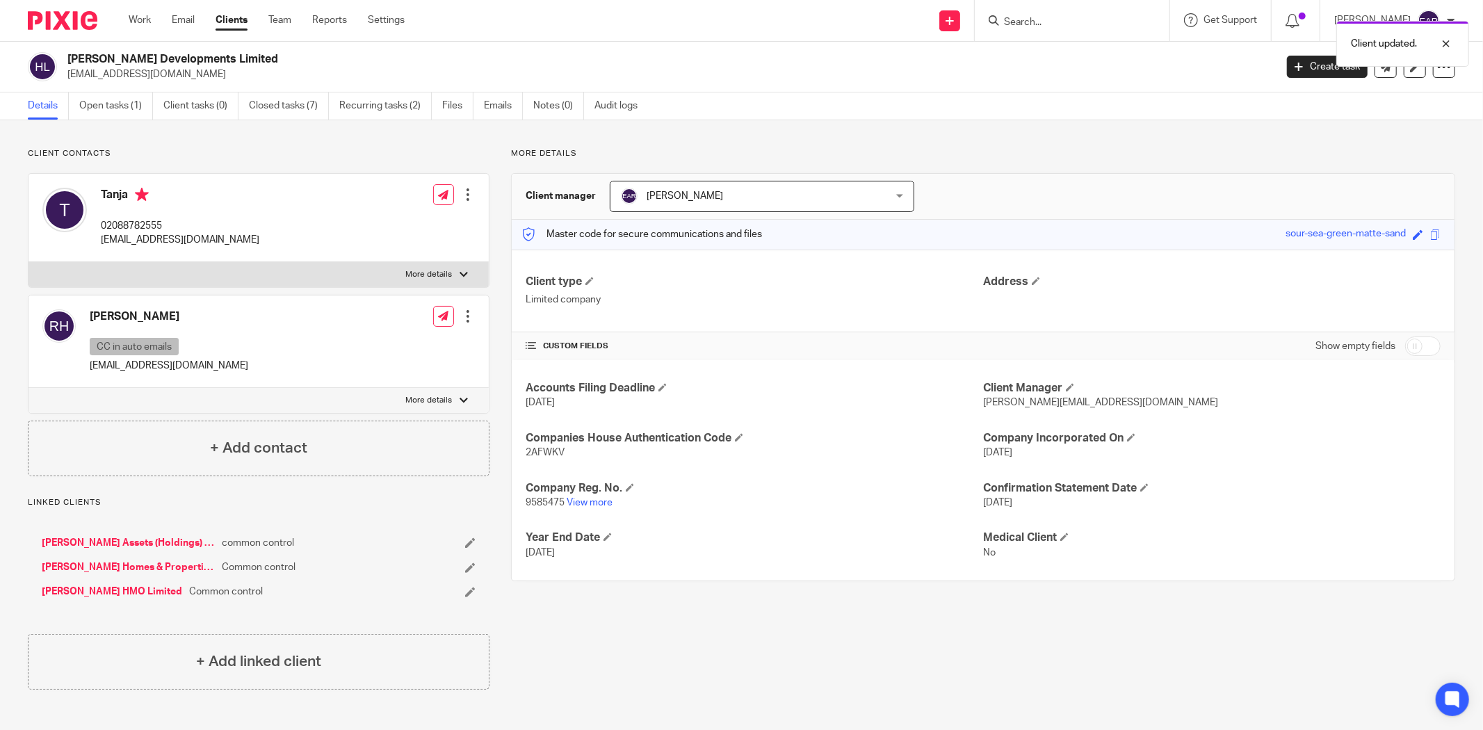
click at [1008, 26] on div "Client updated." at bounding box center [1106, 40] width 728 height 53
click at [1012, 22] on div "Client updated." at bounding box center [1106, 40] width 728 height 53
click at [1023, 24] on input "Search" at bounding box center [1065, 23] width 125 height 13
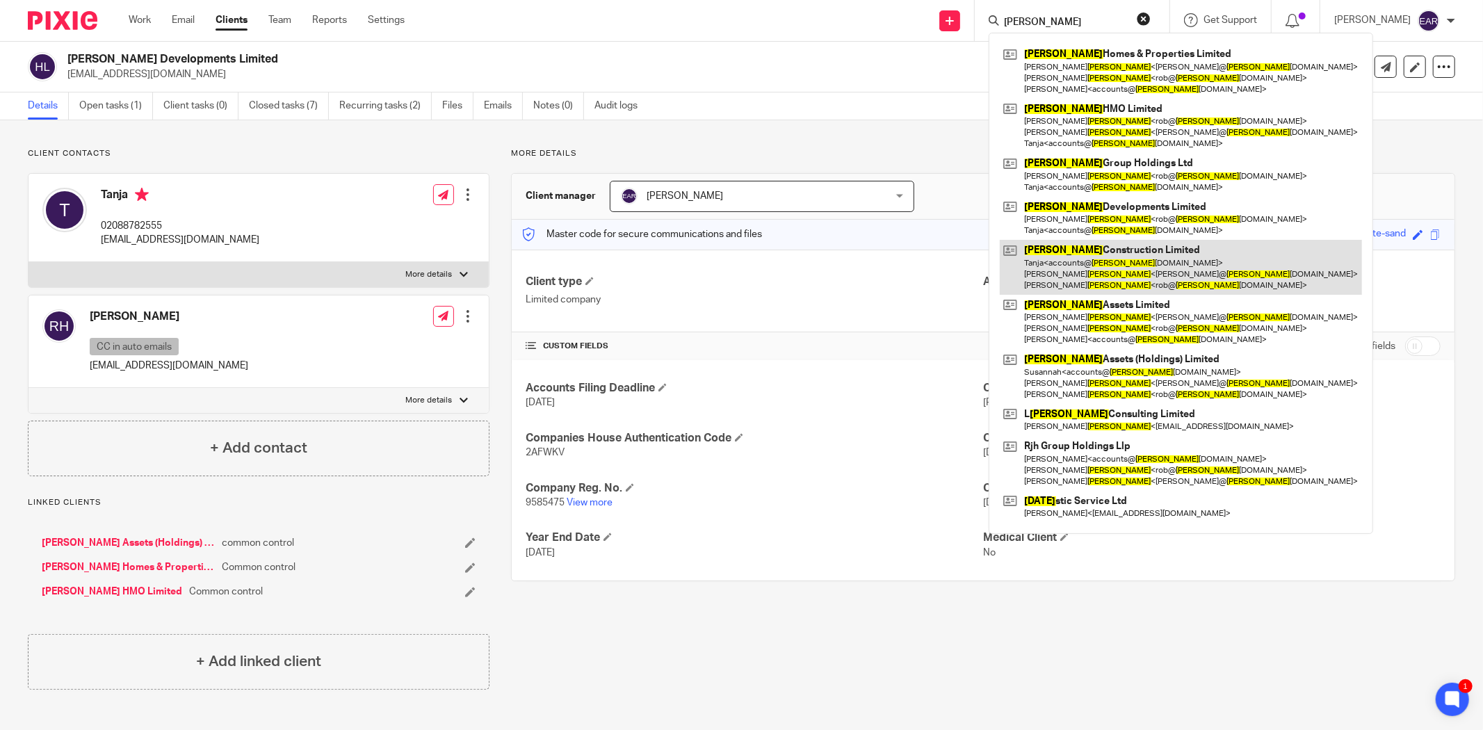
type input "holt"
click at [1086, 259] on link at bounding box center [1181, 267] width 362 height 55
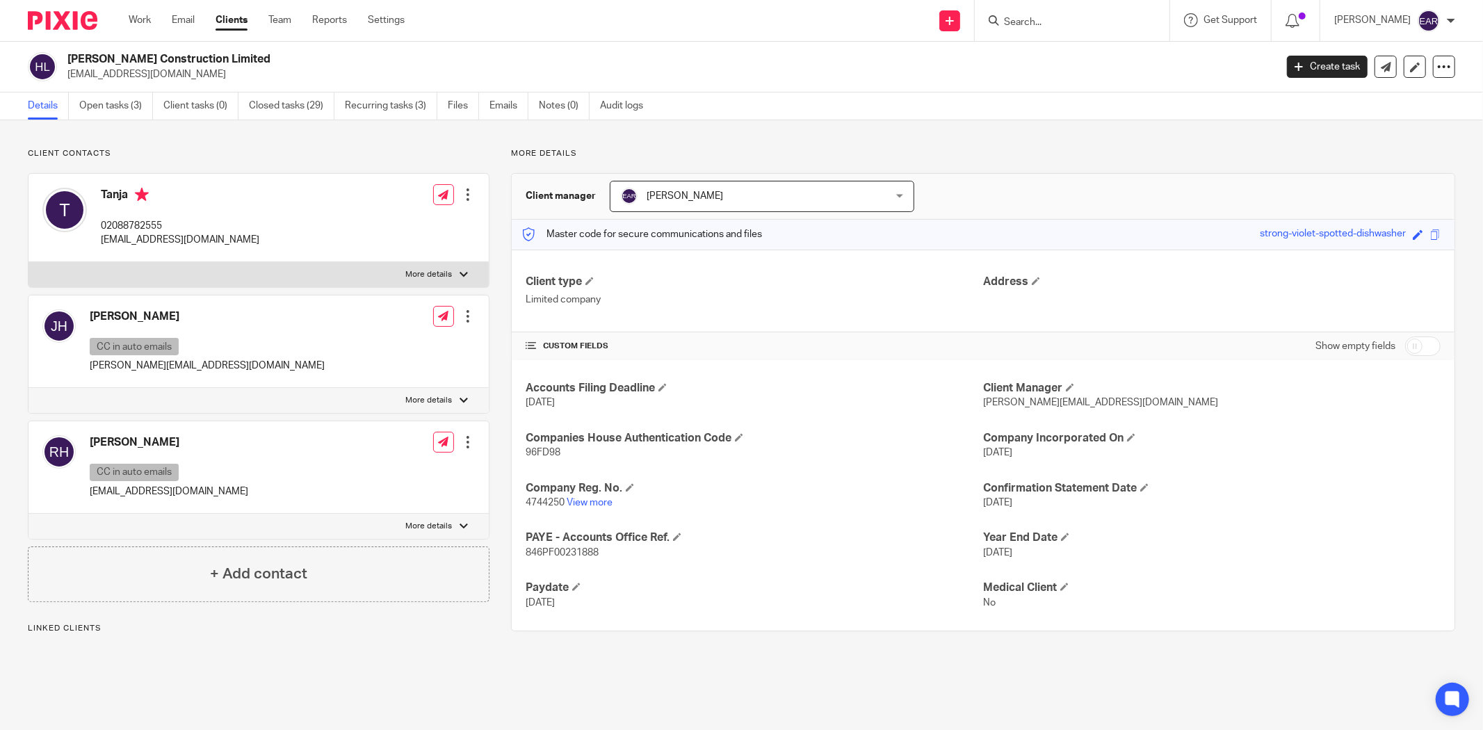
click at [468, 191] on div at bounding box center [468, 195] width 14 height 14
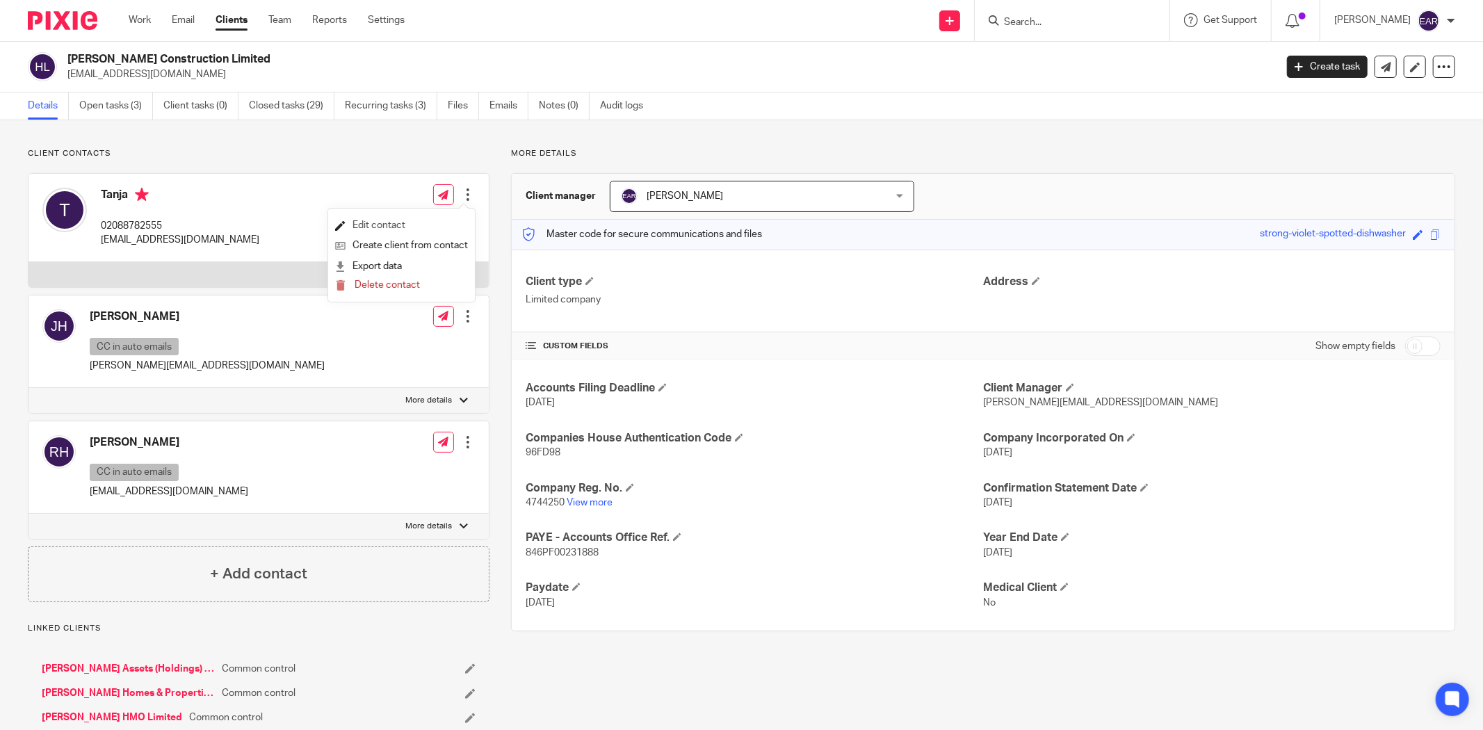
click at [391, 225] on link "Edit contact" at bounding box center [401, 226] width 133 height 20
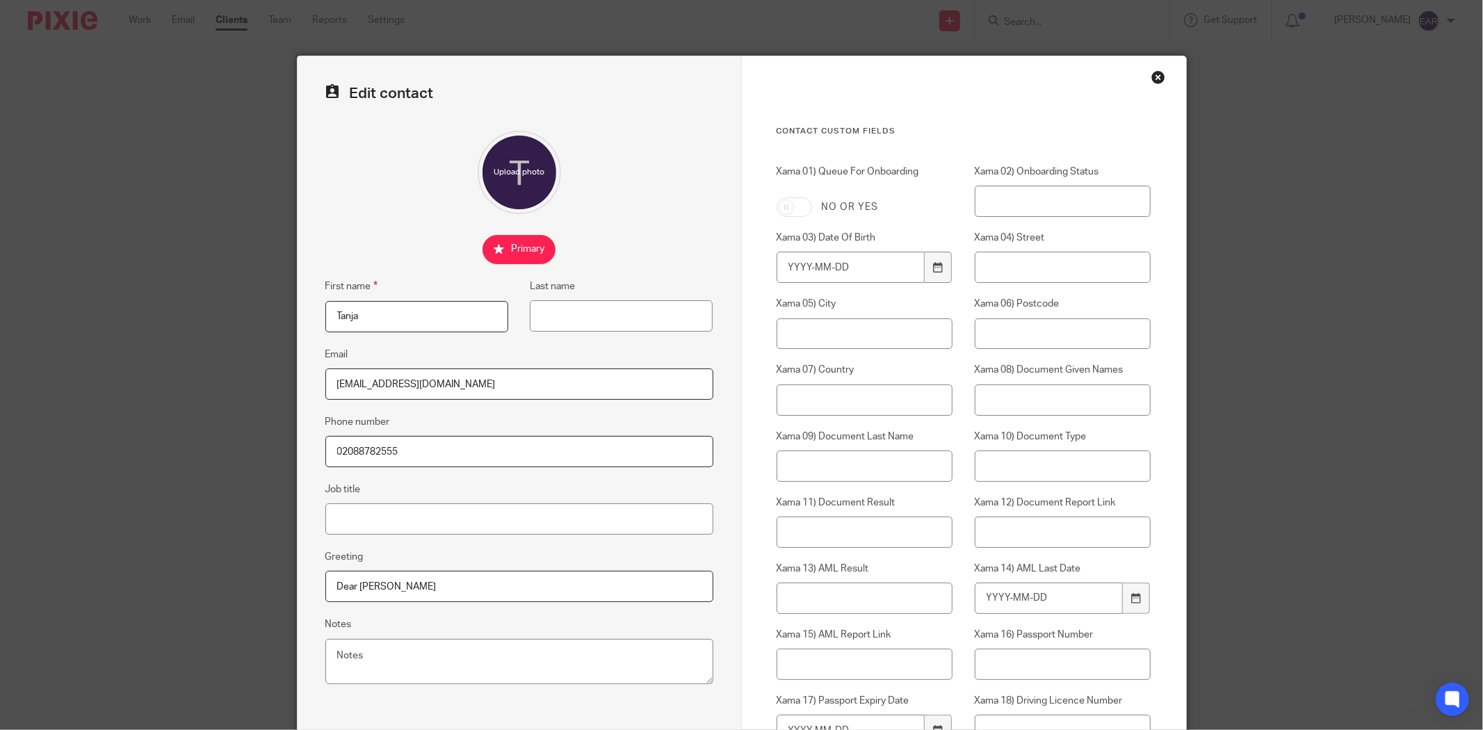
click at [384, 589] on input "Dear [PERSON_NAME]" at bounding box center [519, 586] width 388 height 31
paste input "Tanja"
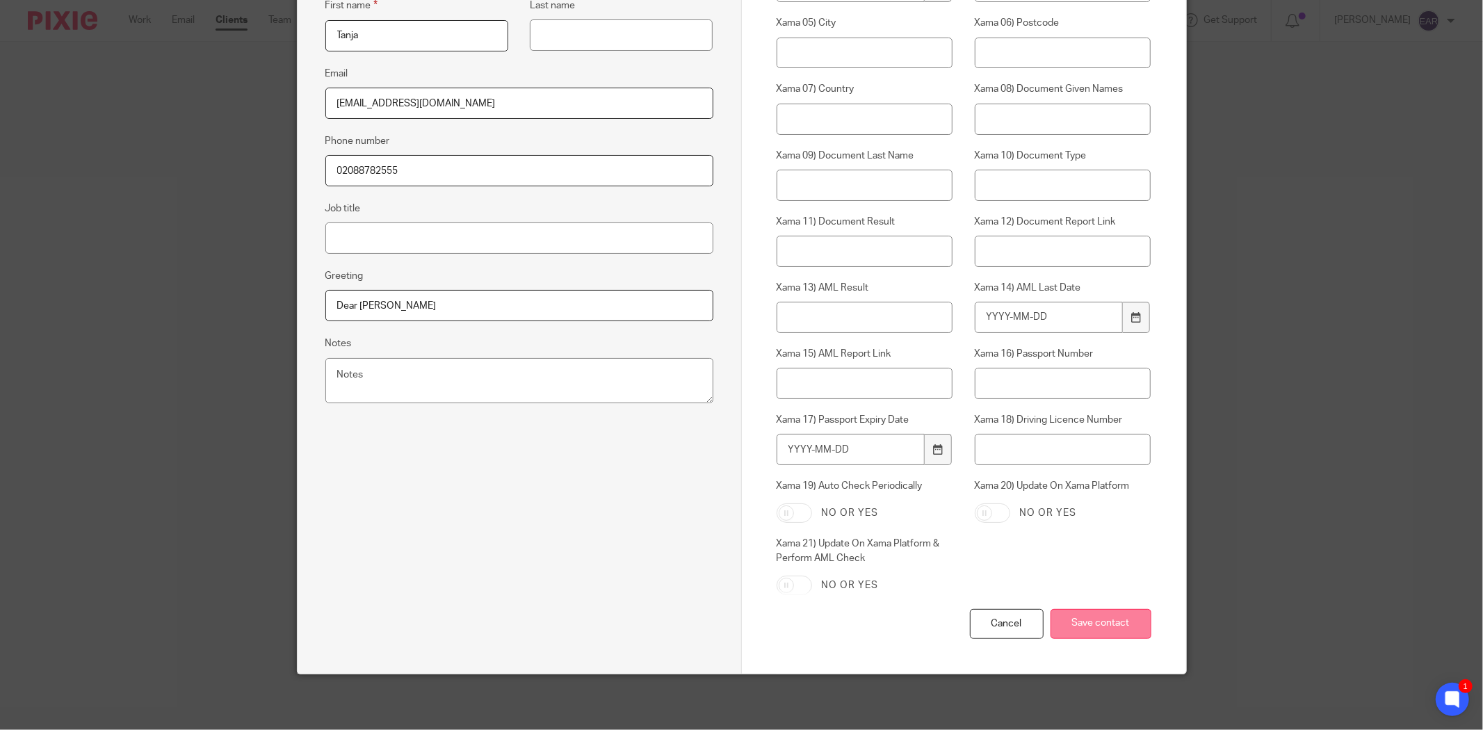
type input "Dear [PERSON_NAME]"
click at [1099, 622] on input "Save contact" at bounding box center [1101, 624] width 101 height 30
click at [1103, 628] on input "Save contact" at bounding box center [1101, 624] width 101 height 30
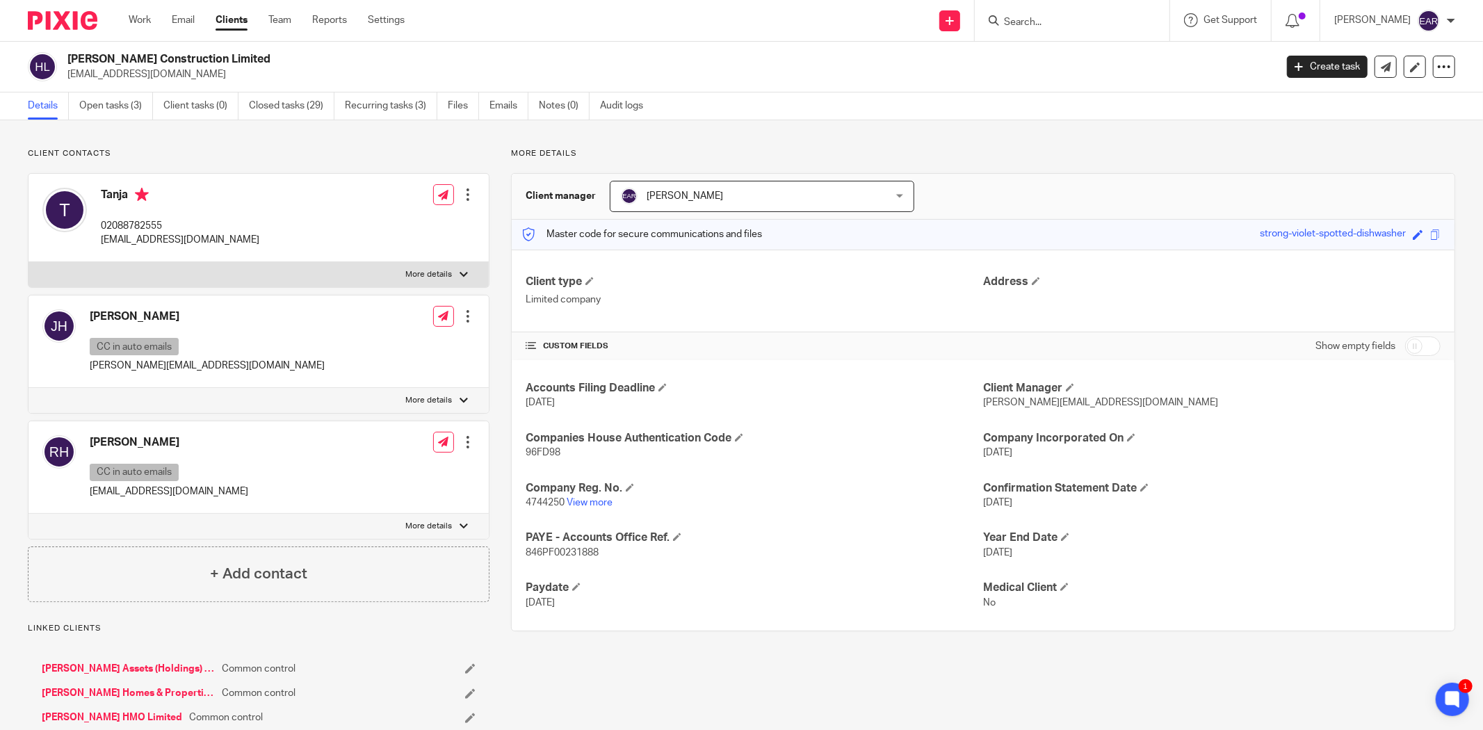
click at [1010, 15] on form at bounding box center [1077, 20] width 148 height 17
click at [1003, 21] on input "Search" at bounding box center [1065, 23] width 125 height 13
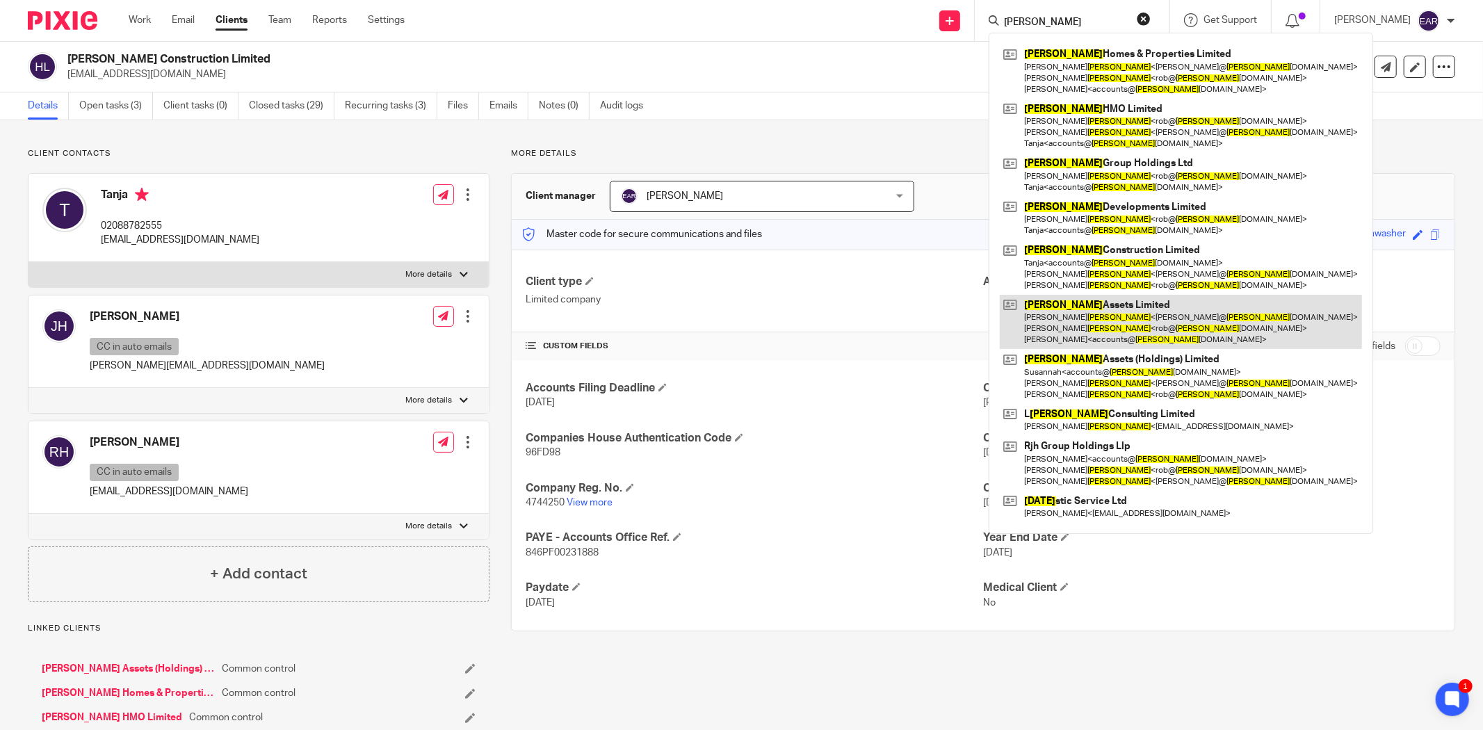
type input "holt"
click at [1082, 312] on link at bounding box center [1181, 322] width 362 height 55
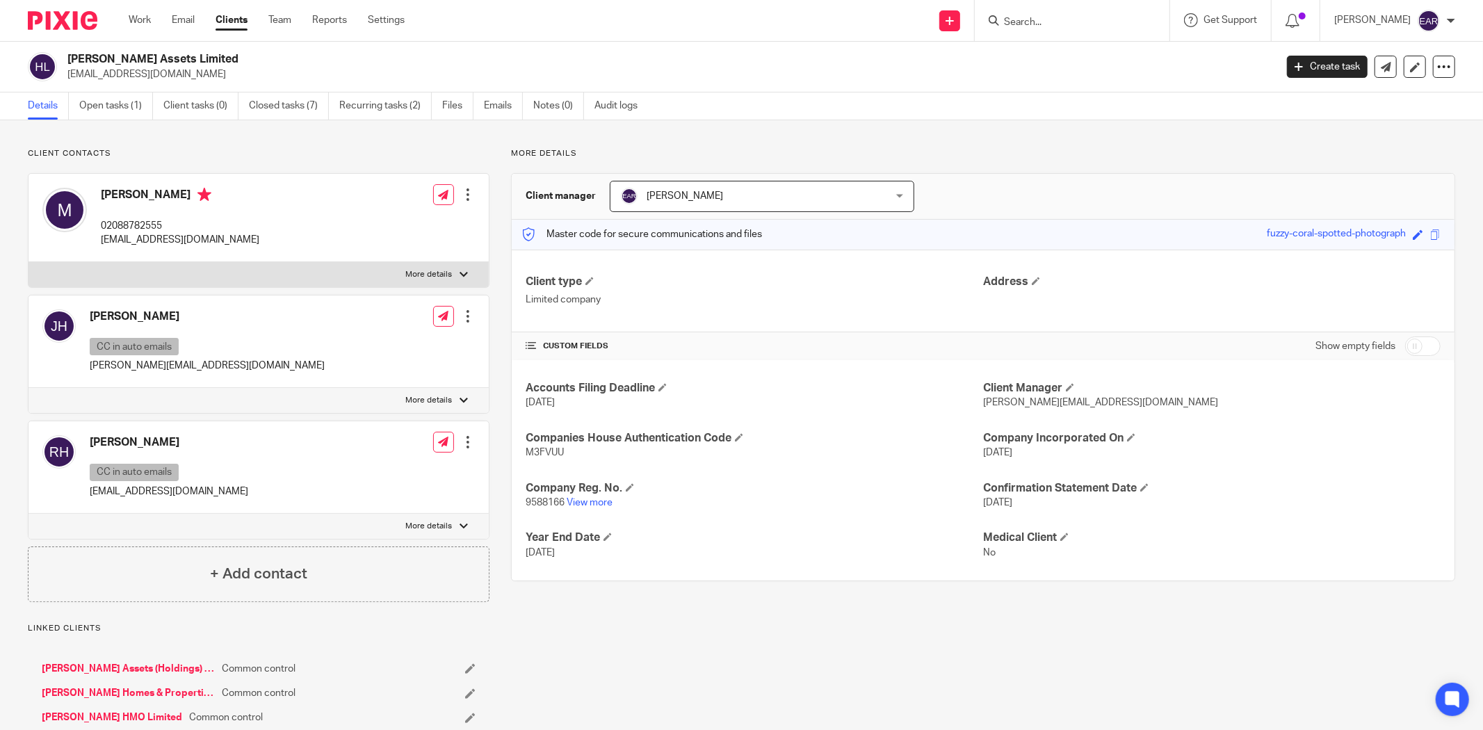
click at [461, 195] on div at bounding box center [468, 195] width 14 height 14
click at [384, 261] on link "Export data" at bounding box center [401, 267] width 133 height 20
click at [462, 200] on div at bounding box center [468, 195] width 14 height 14
click at [464, 202] on div "Edit contact Create client from contact Export data Delete contact" at bounding box center [468, 195] width 14 height 28
click at [461, 198] on div at bounding box center [468, 195] width 14 height 14
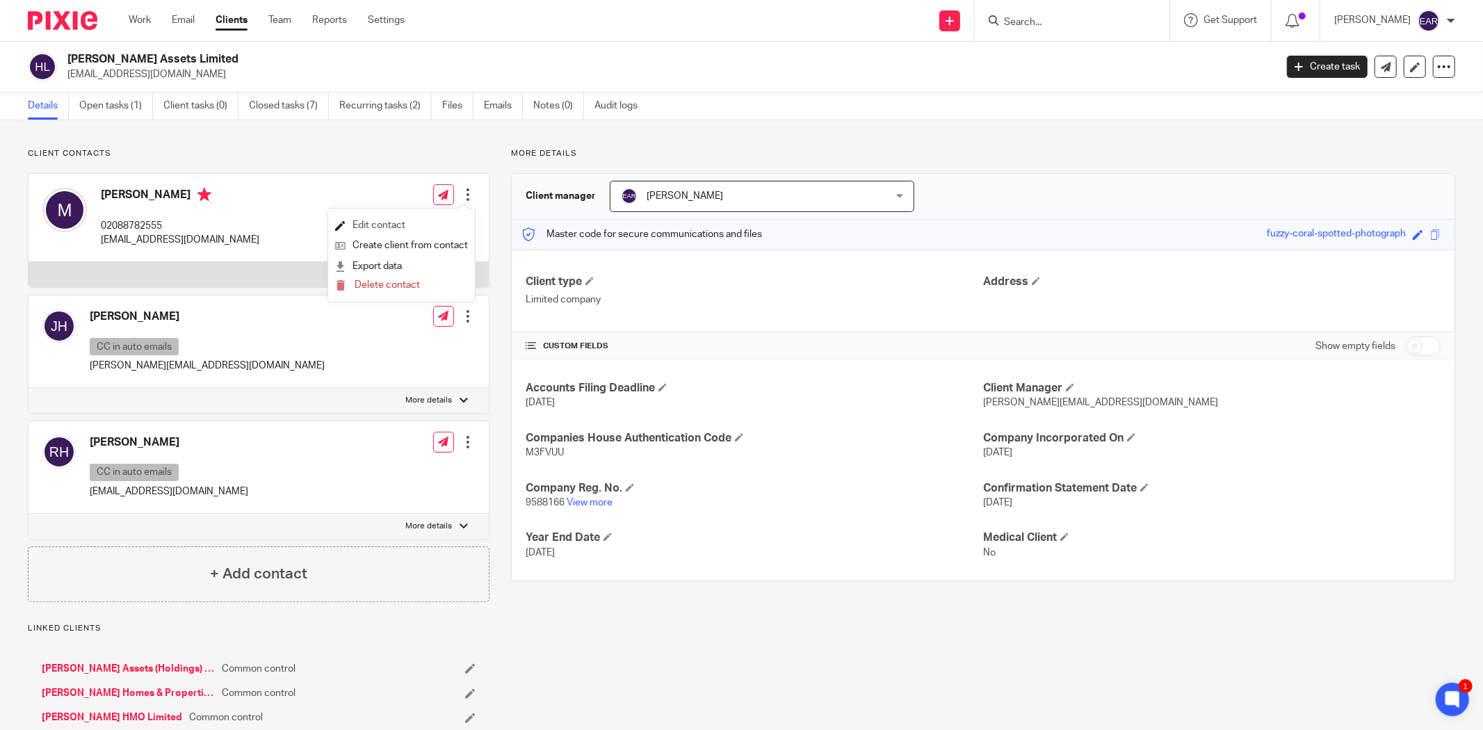
click at [406, 221] on link "Edit contact" at bounding box center [401, 226] width 133 height 20
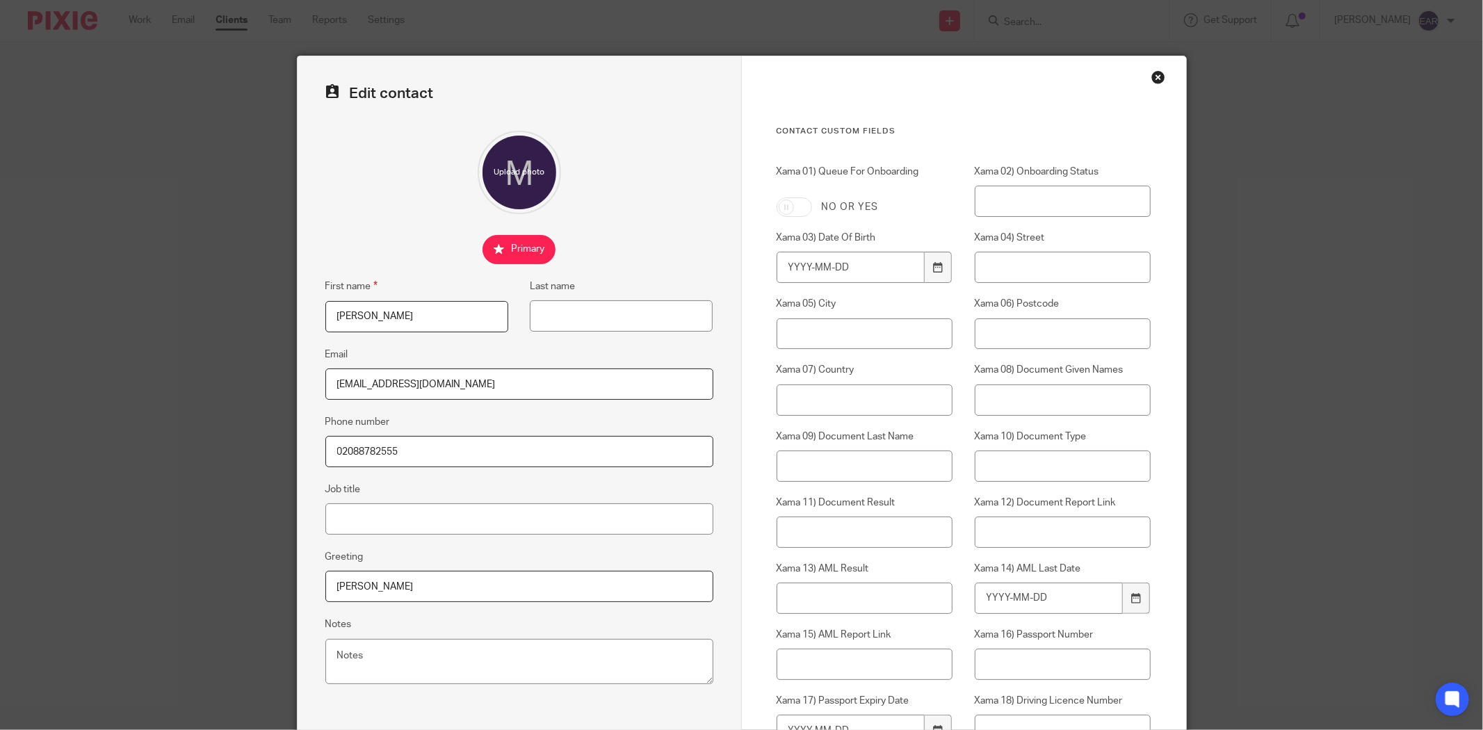
drag, startPoint x: 371, startPoint y: 322, endPoint x: 301, endPoint y: 317, distance: 70.4
click at [286, 317] on div "Edit contact First name Miriam Last name Email accounts@holtgroup.co.uk Phone n…" at bounding box center [741, 365] width 1483 height 730
paste input "Tanja"
type input "Tanja"
click at [348, 584] on input "Miriam" at bounding box center [519, 586] width 388 height 31
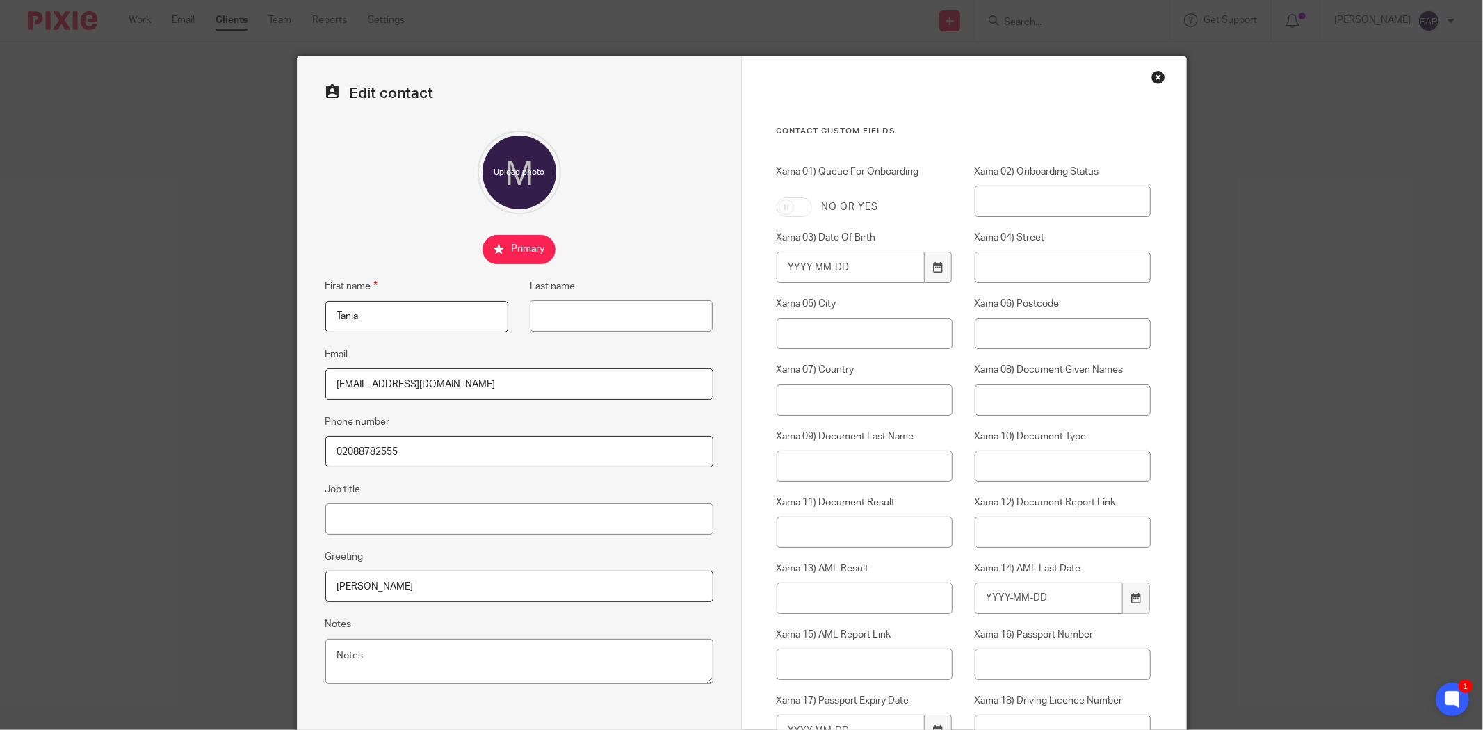
click at [348, 584] on input "Miriam" at bounding box center [519, 586] width 388 height 31
paste input "Tanja"
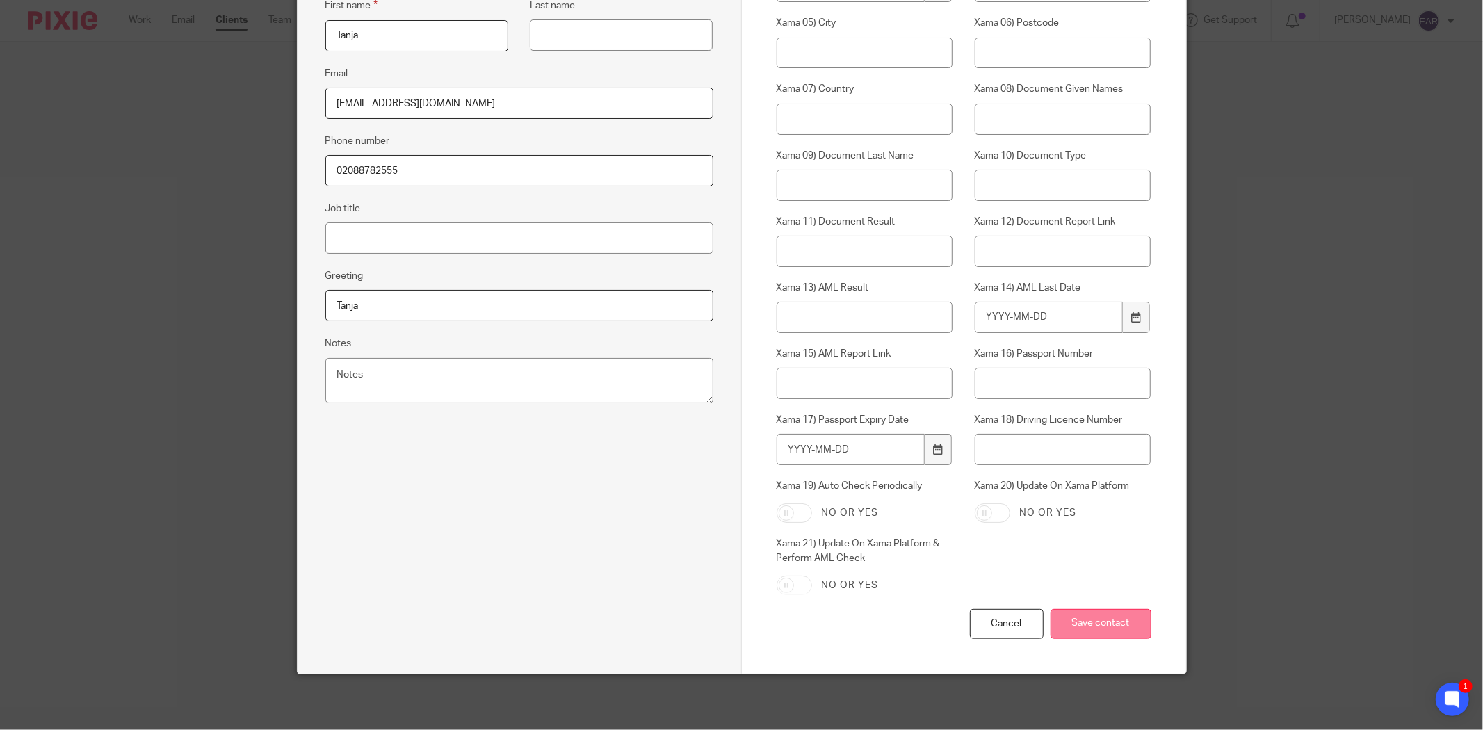
type input "Tanja"
click at [1113, 617] on input "Save contact" at bounding box center [1101, 624] width 101 height 30
click at [1092, 629] on input "Save contact" at bounding box center [1101, 624] width 101 height 30
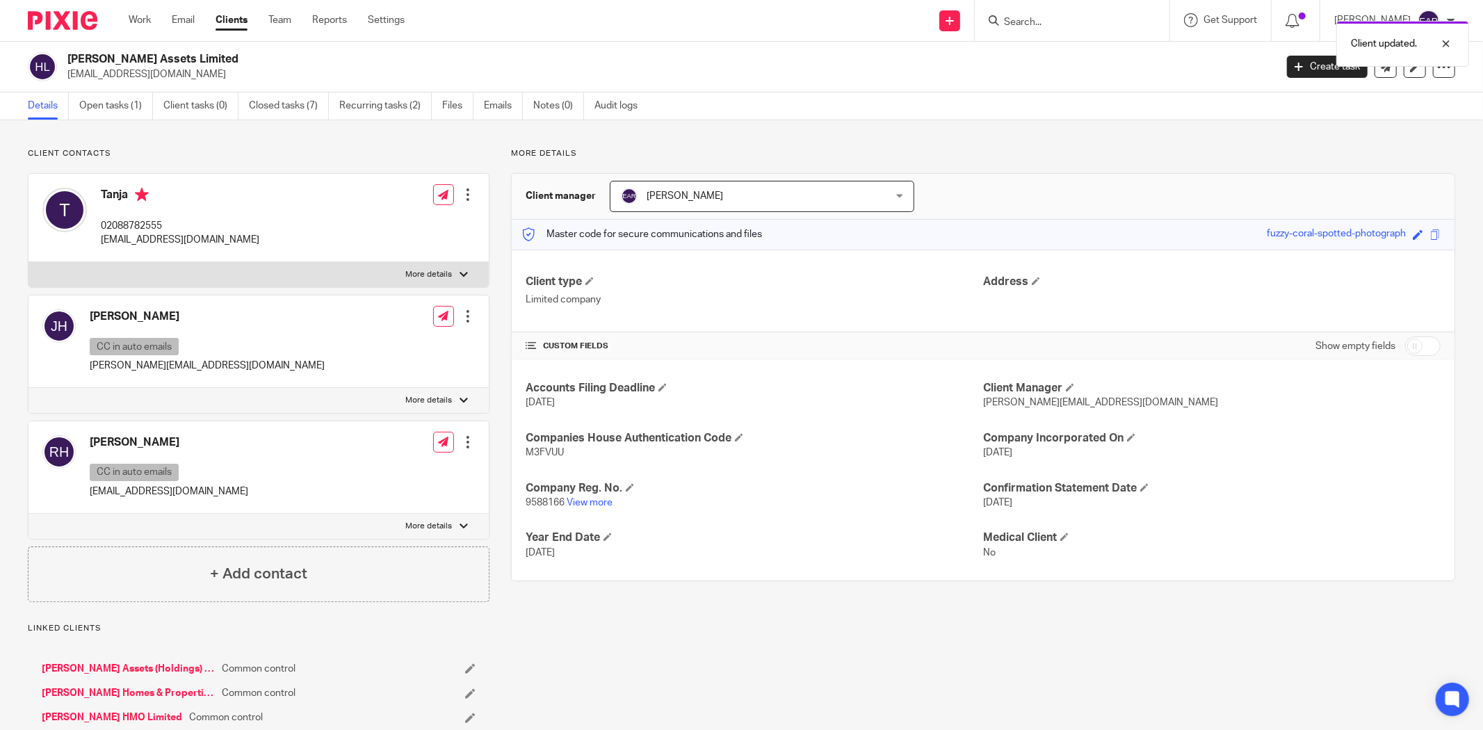
click at [998, 19] on div "Client updated." at bounding box center [1106, 40] width 728 height 53
click at [1003, 12] on form at bounding box center [1077, 20] width 148 height 17
click at [1000, 21] on div "Client updated." at bounding box center [1106, 40] width 728 height 53
click at [1003, 19] on input "Search" at bounding box center [1065, 23] width 125 height 13
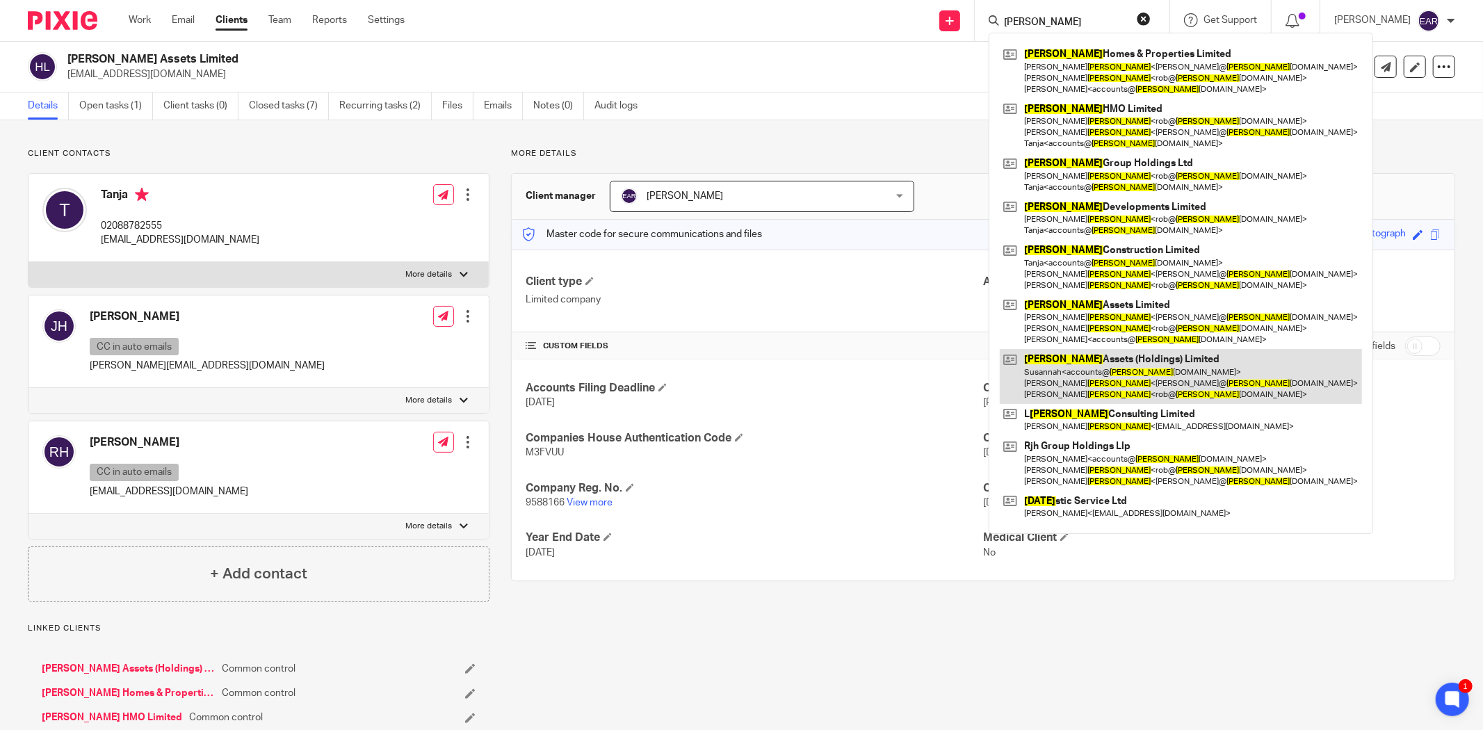
type input "holt"
click at [1048, 369] on link at bounding box center [1181, 376] width 362 height 55
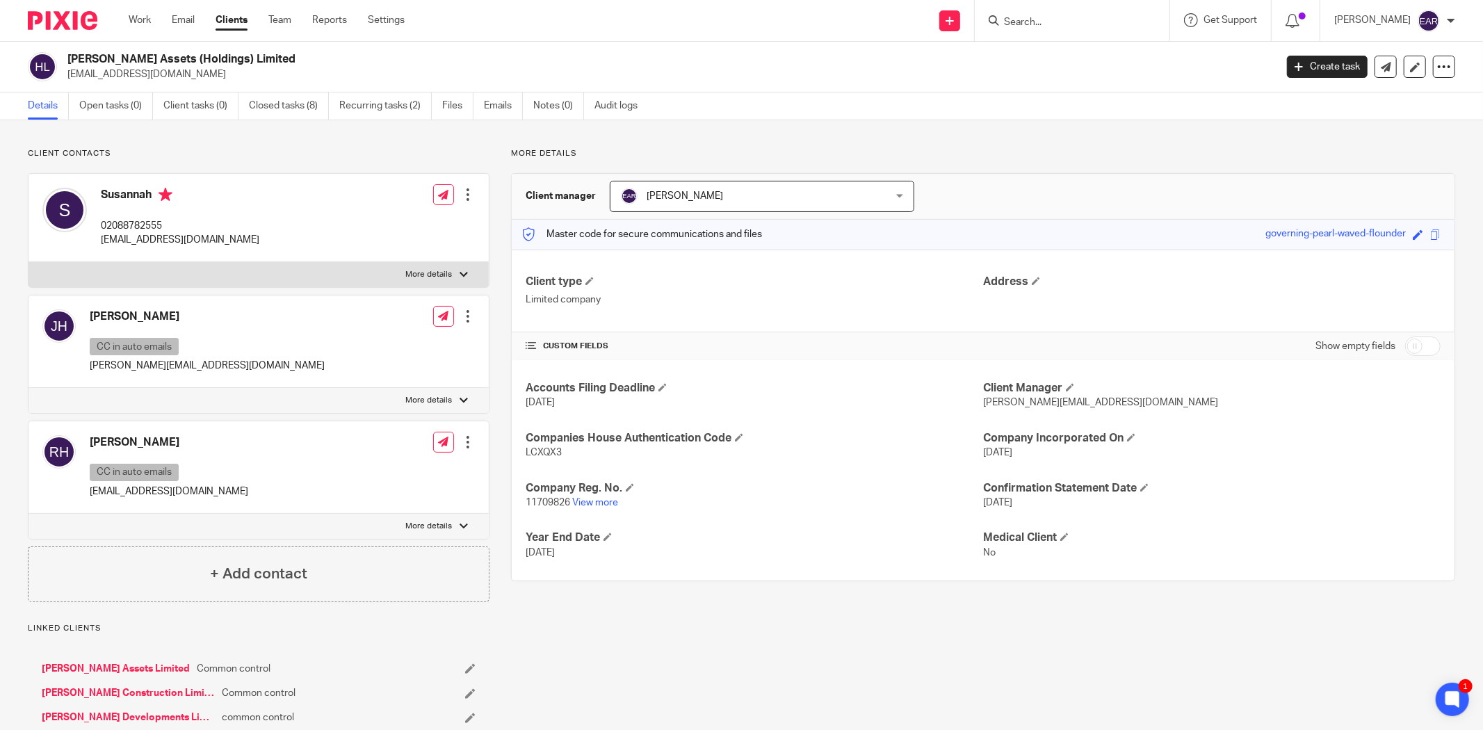
click at [461, 195] on div at bounding box center [468, 195] width 14 height 14
click at [391, 226] on link "Edit contact" at bounding box center [401, 226] width 133 height 20
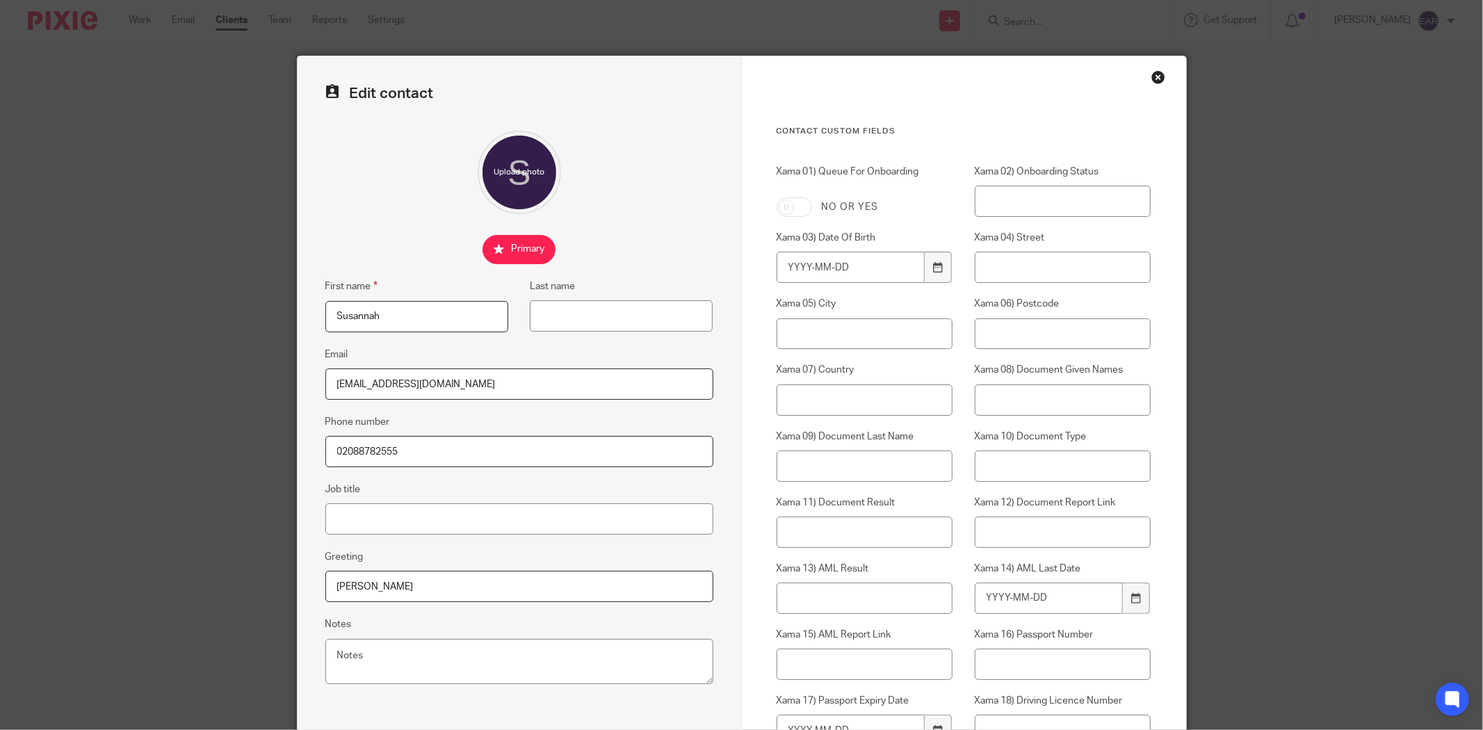
drag, startPoint x: 384, startPoint y: 324, endPoint x: 271, endPoint y: 313, distance: 113.2
click at [271, 313] on div "Edit contact First name Susannah Last name Email accounts@holtgroup.co.uk Phone…" at bounding box center [741, 365] width 1483 height 730
paste input "Tanja"
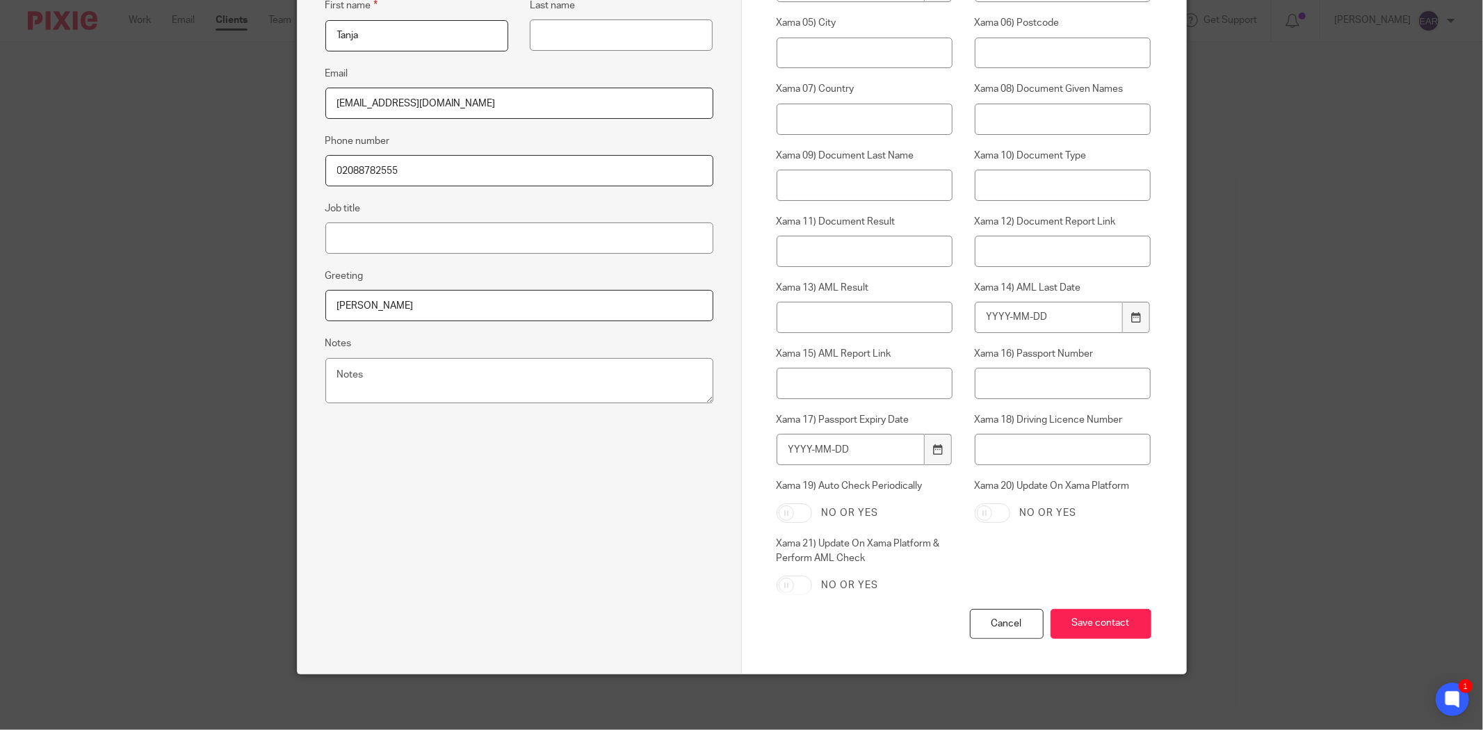
type input "Tanja"
drag, startPoint x: 385, startPoint y: 314, endPoint x: 422, endPoint y: 334, distance: 41.7
click at [211, 300] on div "Edit contact First name Tanja Last name Email accounts@holtgroup.co.uk Phone nu…" at bounding box center [741, 365] width 1483 height 730
paste input "Tanja"
type input "Tanja"
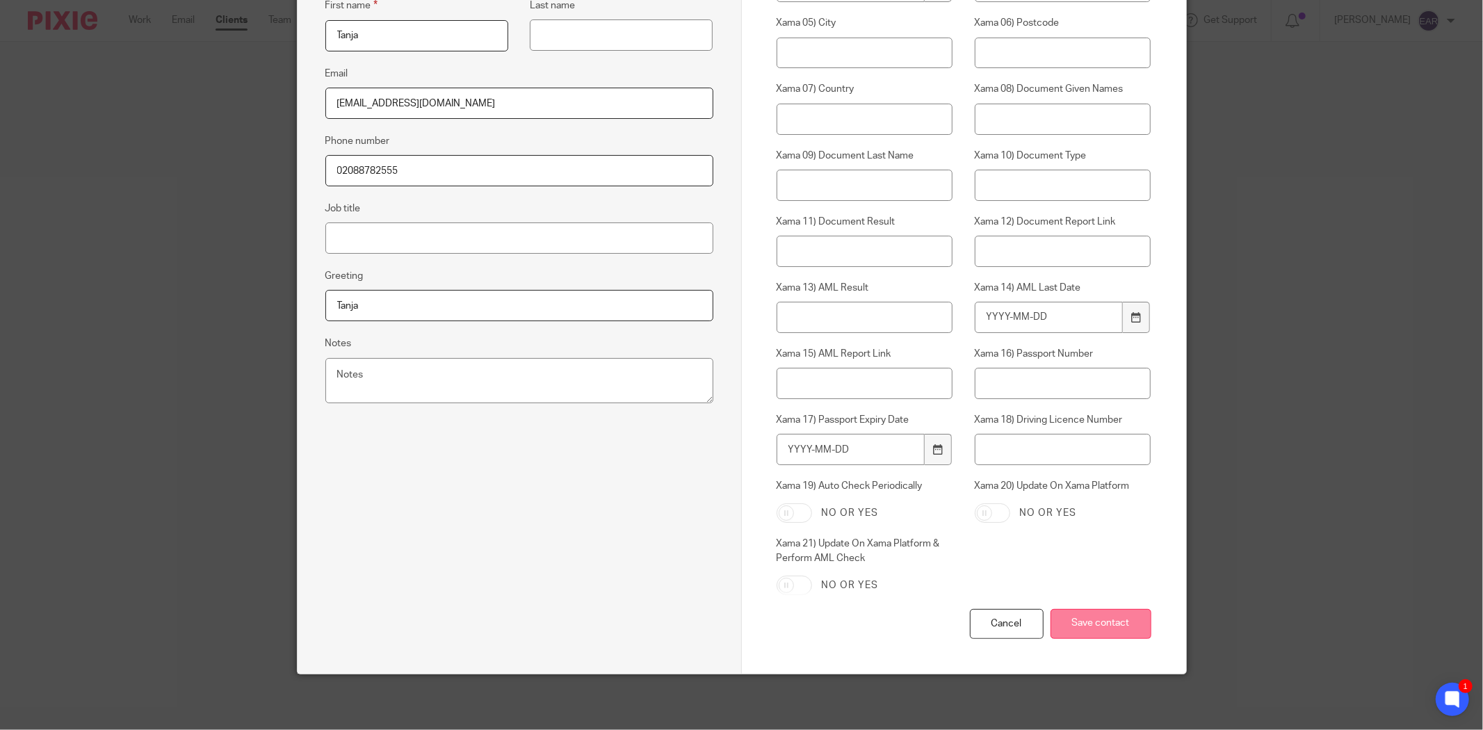
click at [1114, 617] on input "Save contact" at bounding box center [1101, 624] width 101 height 30
click at [1103, 624] on input "Save contact" at bounding box center [1101, 624] width 101 height 30
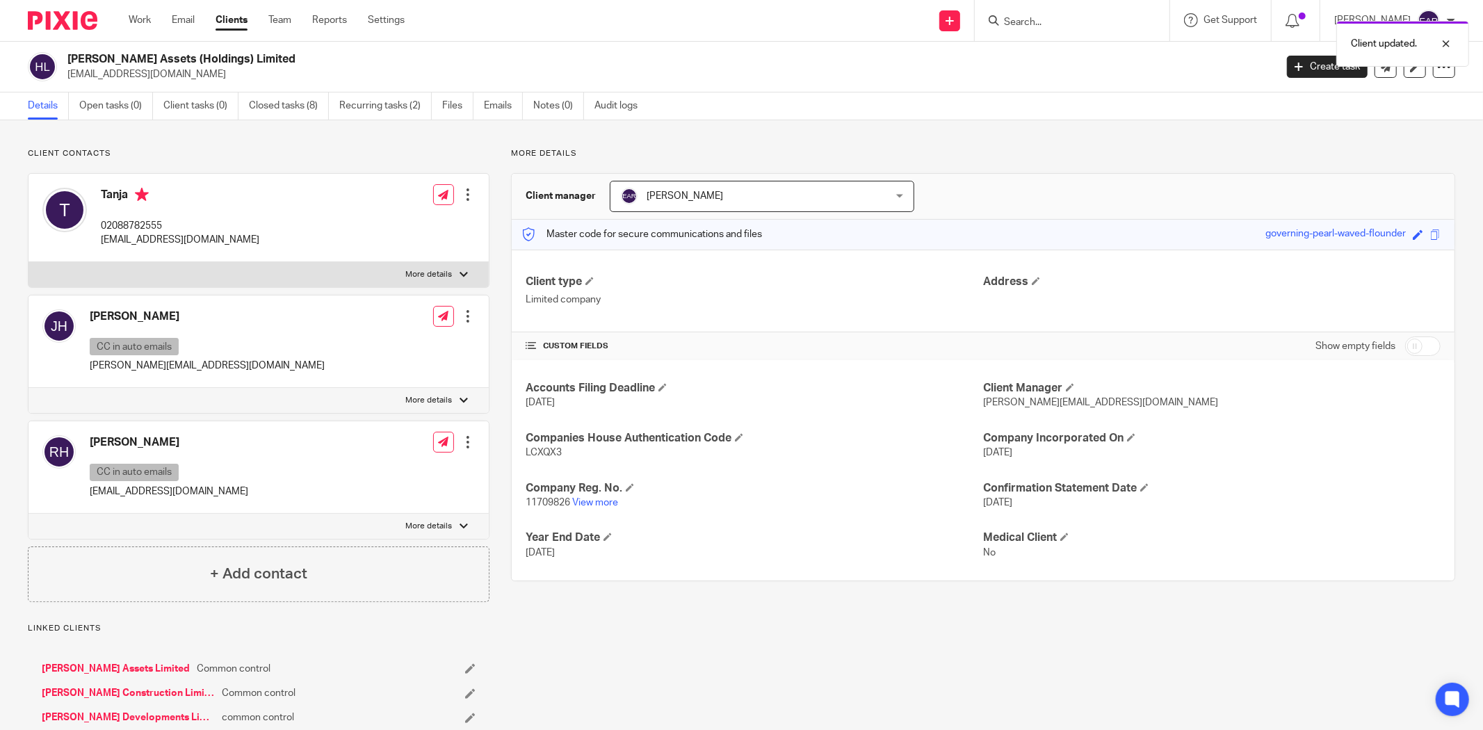
click at [1014, 25] on div "Client updated." at bounding box center [1106, 40] width 728 height 53
click at [1012, 19] on div "Client updated." at bounding box center [1106, 40] width 728 height 53
click at [1012, 19] on input "Search" at bounding box center [1065, 23] width 125 height 13
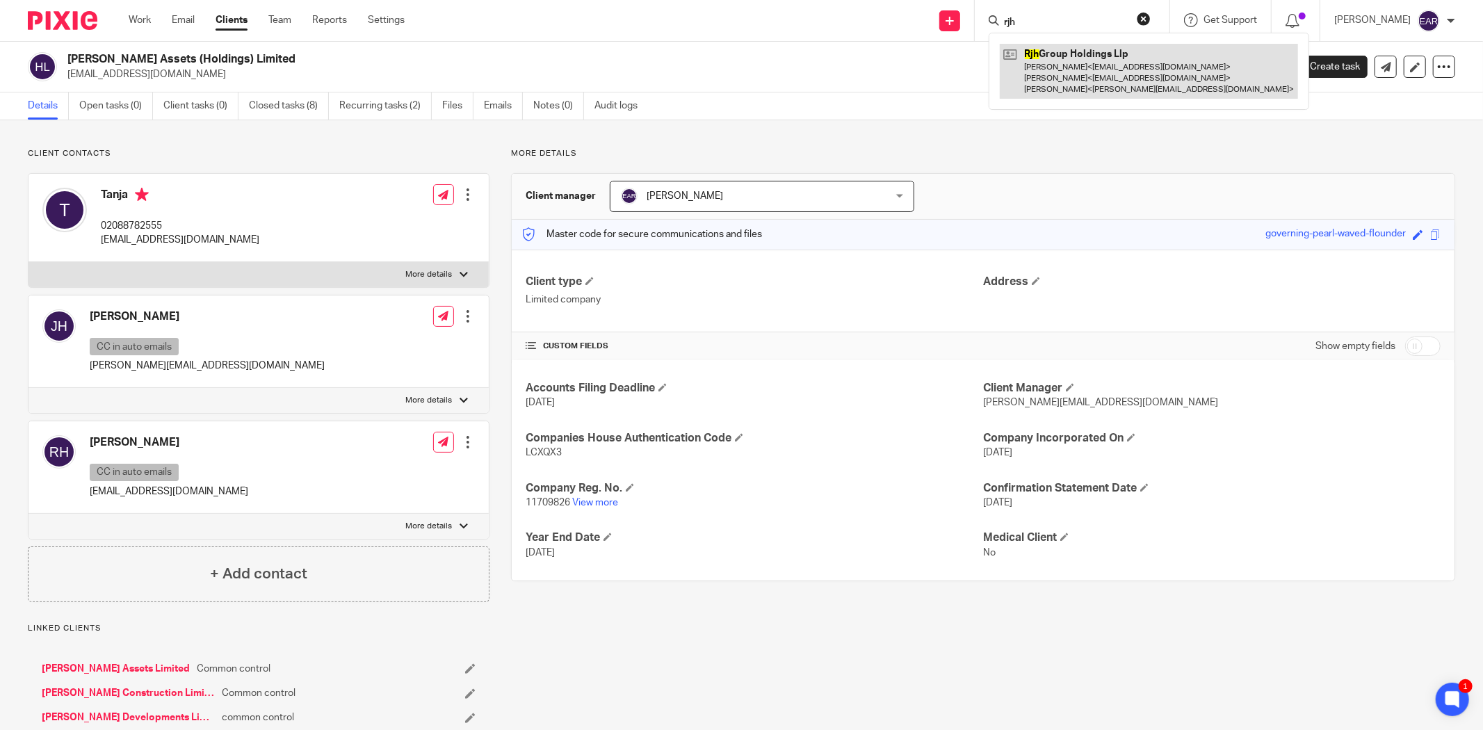
type input "rjh"
click at [1063, 67] on link at bounding box center [1149, 71] width 298 height 55
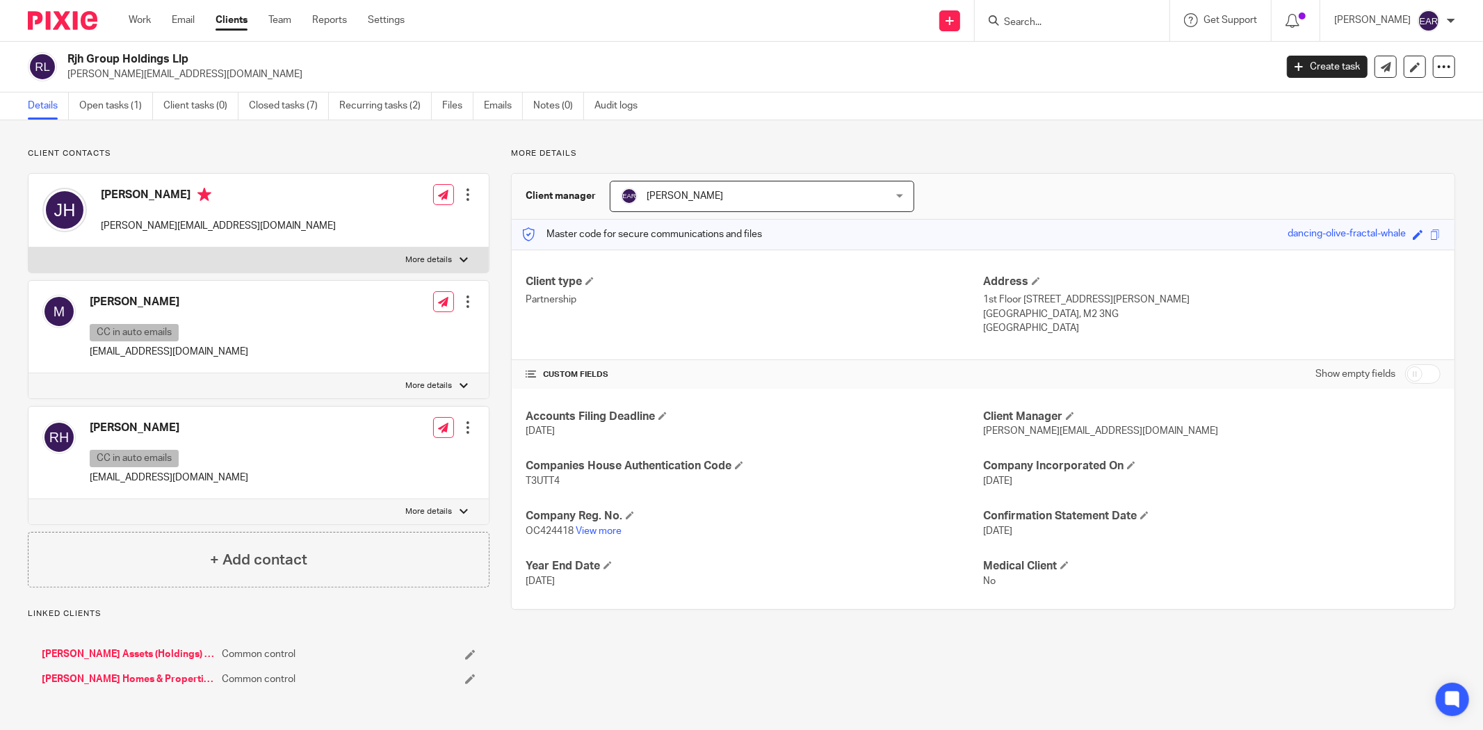
click at [468, 197] on div at bounding box center [468, 195] width 14 height 14
click at [386, 232] on link "Edit contact" at bounding box center [401, 226] width 133 height 20
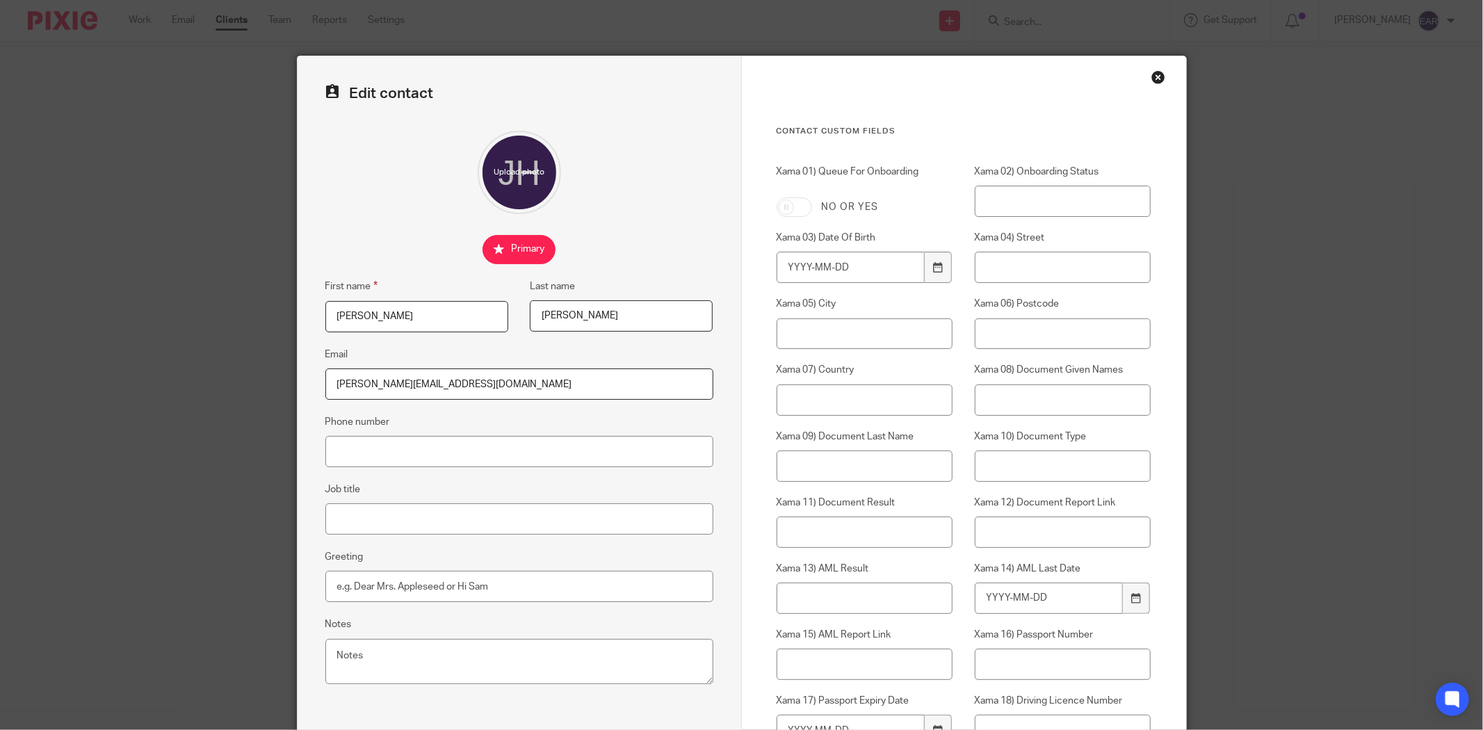
click at [390, 318] on input "James" at bounding box center [416, 316] width 183 height 31
click at [1154, 74] on div "Close this dialog window" at bounding box center [1159, 77] width 14 height 14
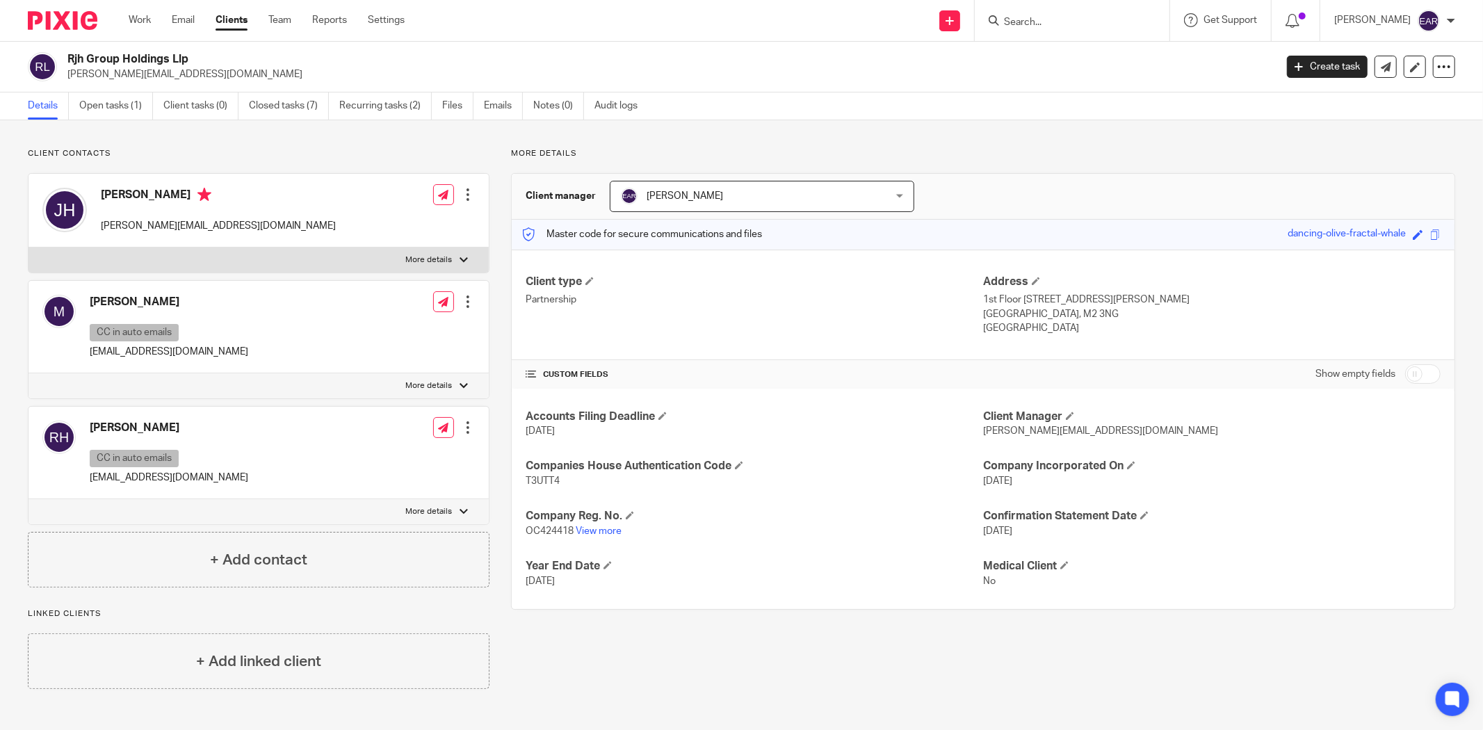
click at [467, 294] on div "Edit contact Create client from contact Export data Make primary CC in auto ema…" at bounding box center [468, 302] width 14 height 28
click at [461, 306] on div at bounding box center [468, 302] width 14 height 14
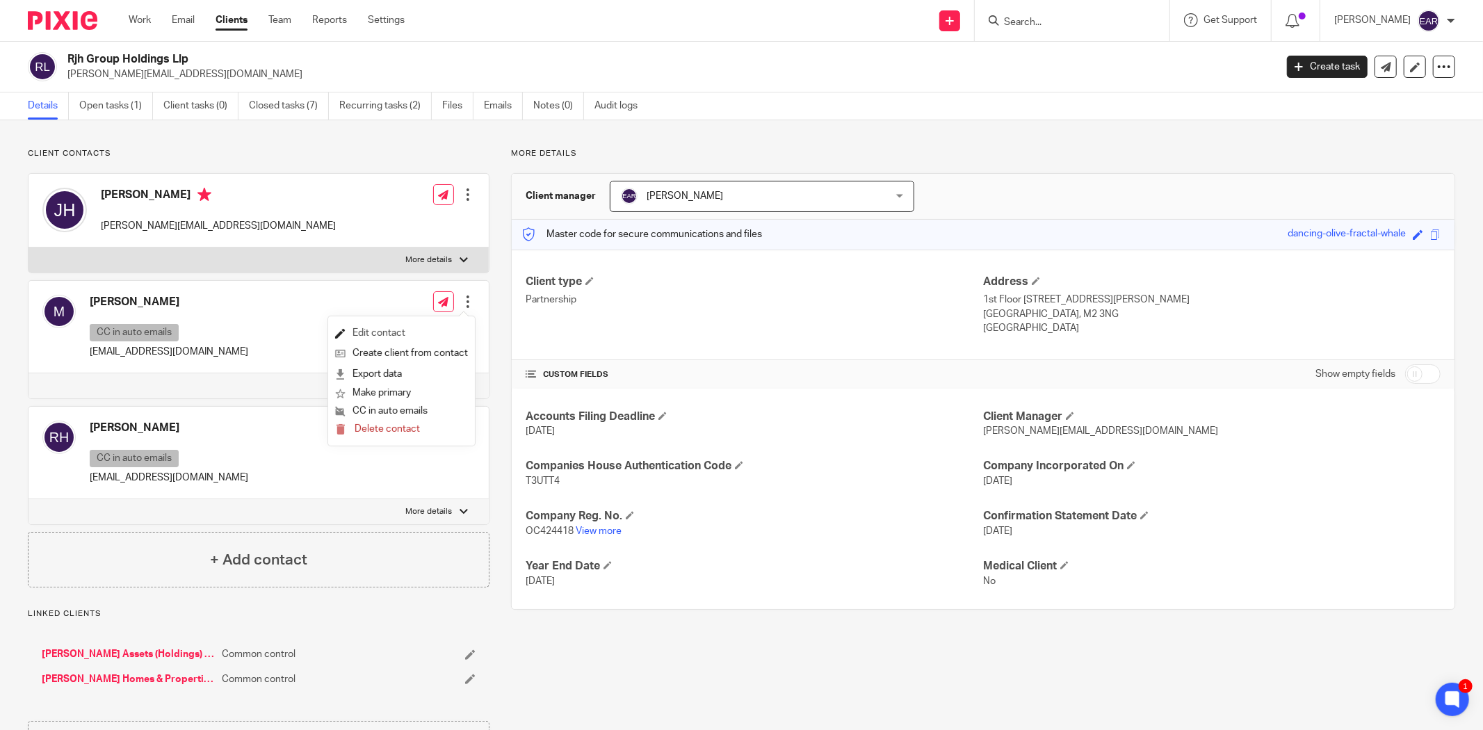
click at [377, 334] on link "Edit contact" at bounding box center [401, 333] width 133 height 20
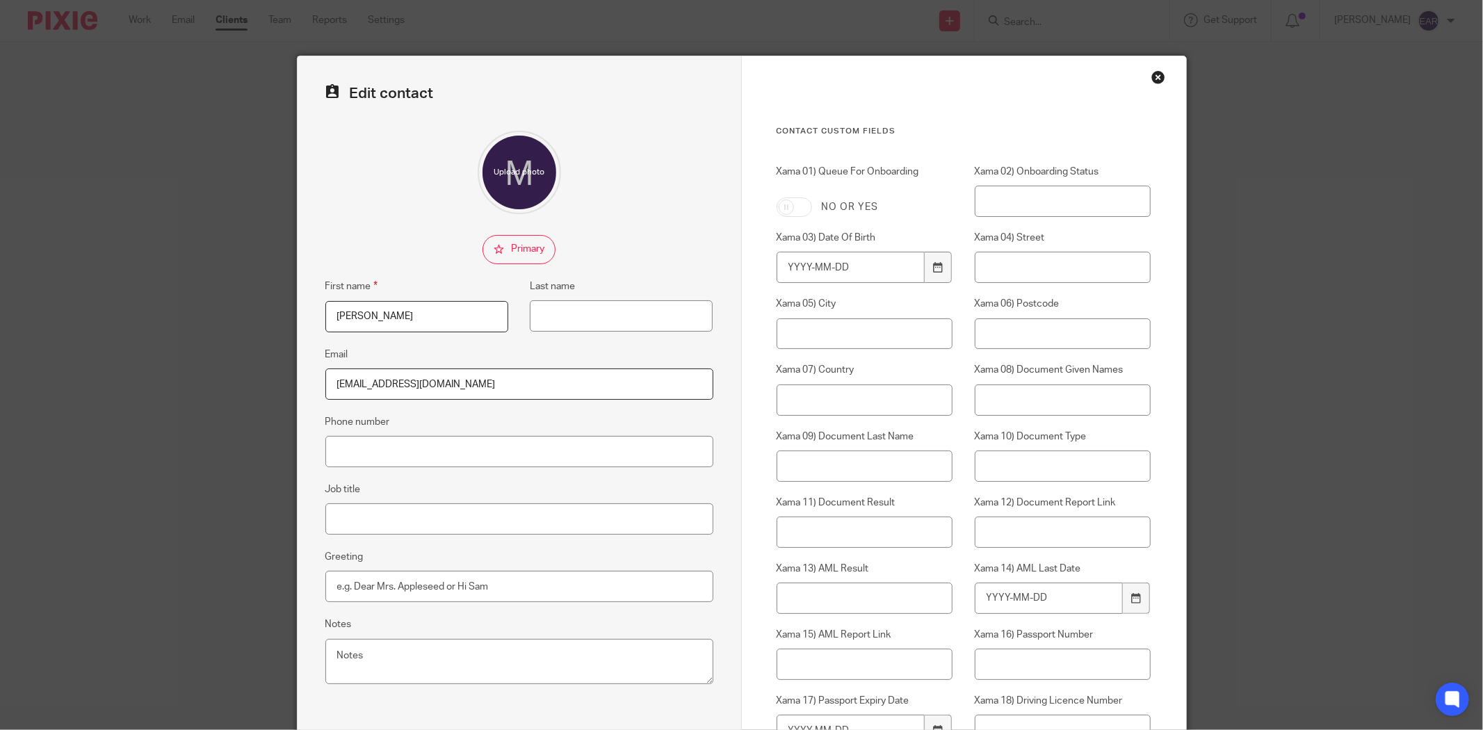
drag, startPoint x: 406, startPoint y: 320, endPoint x: 195, endPoint y: 302, distance: 212.1
click at [181, 300] on div "Edit contact First name Miriam Last name Email accounts@holtgroup.co.uk Phone n…" at bounding box center [741, 365] width 1483 height 730
paste input "Tanja"
type input "Tanja"
click at [398, 590] on input "Greeting" at bounding box center [519, 586] width 388 height 31
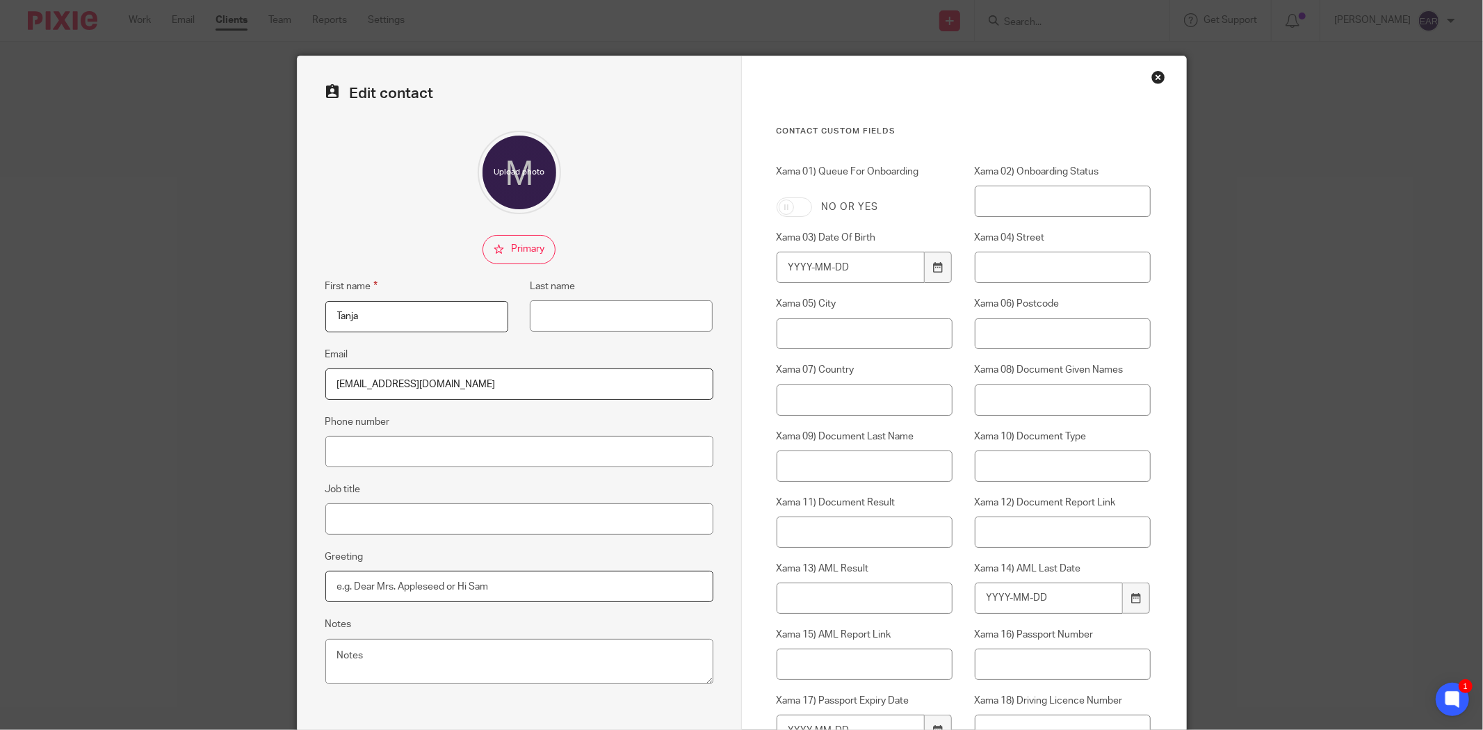
paste input "Tanja"
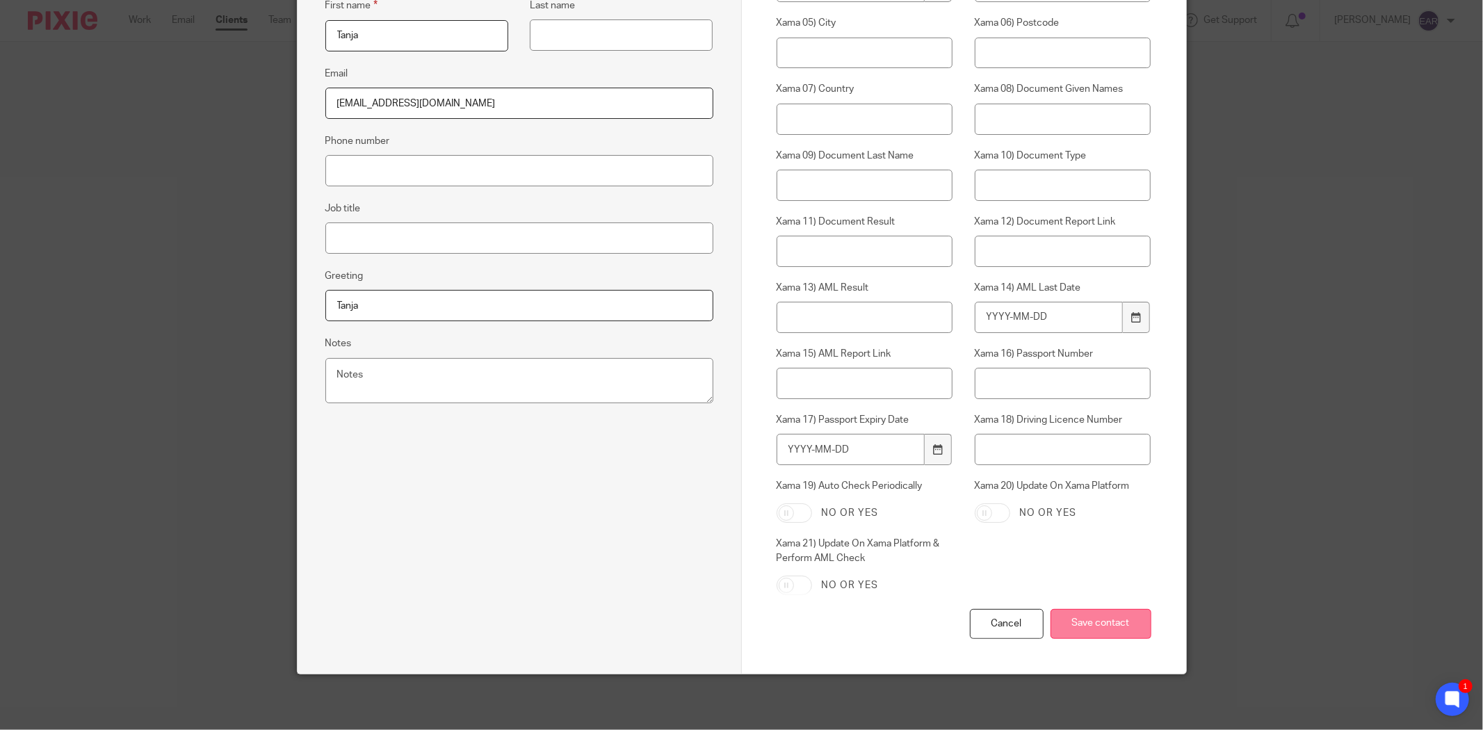
type input "Tanja"
click at [1090, 631] on input "Save contact" at bounding box center [1101, 624] width 101 height 30
click at [1085, 617] on input "Save contact" at bounding box center [1101, 624] width 101 height 30
